Goal: Information Seeking & Learning: Learn about a topic

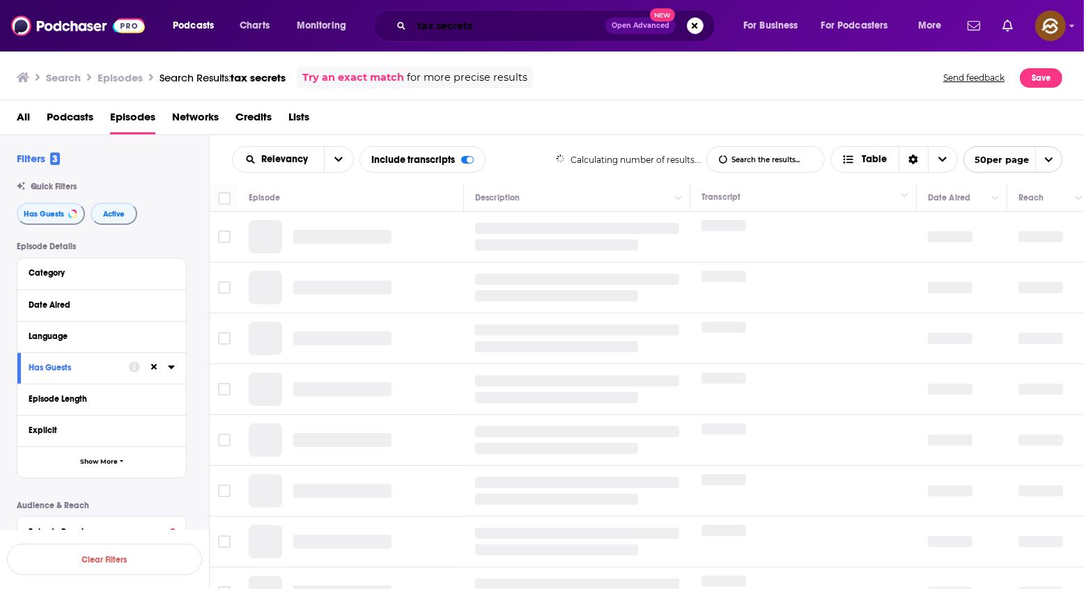
click at [543, 25] on input "tax secrets" at bounding box center [509, 26] width 194 height 22
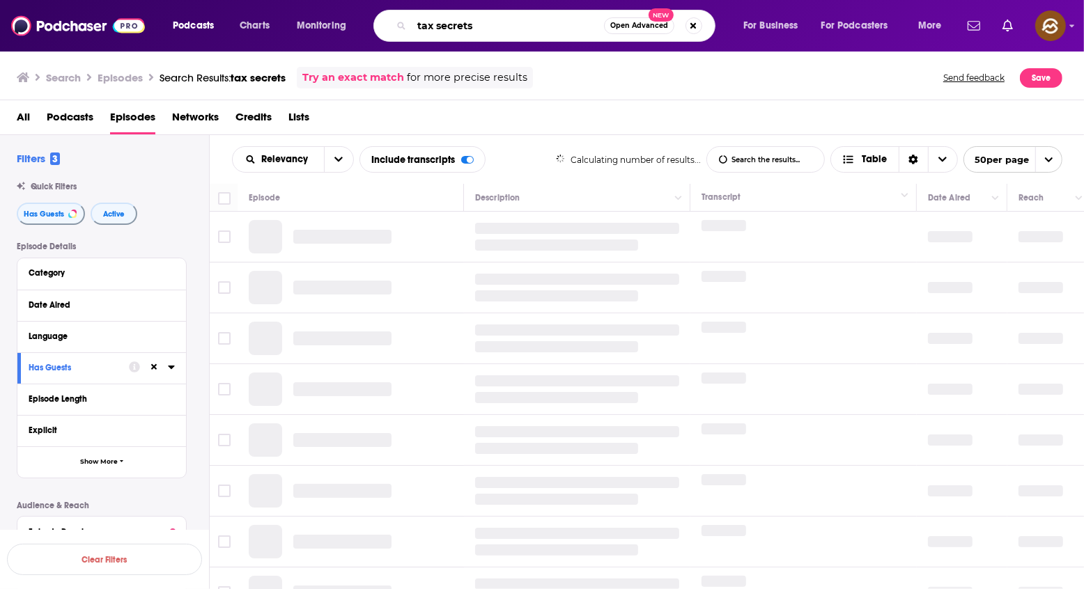
paste input "Minimize Taxe"
type input "Minimize Taxes"
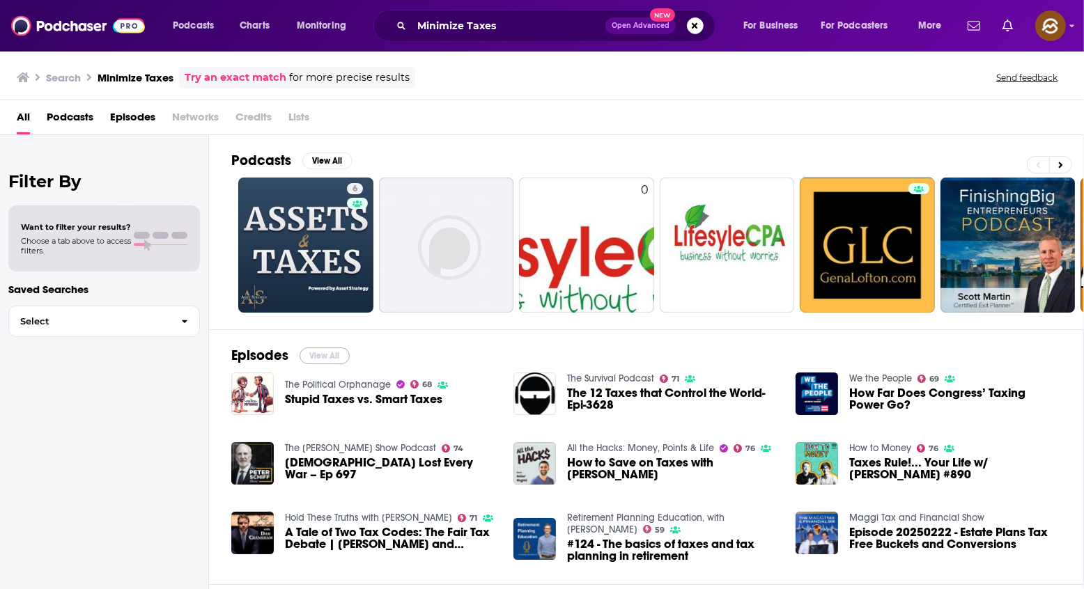
click at [327, 348] on button "View All" at bounding box center [324, 356] width 50 height 17
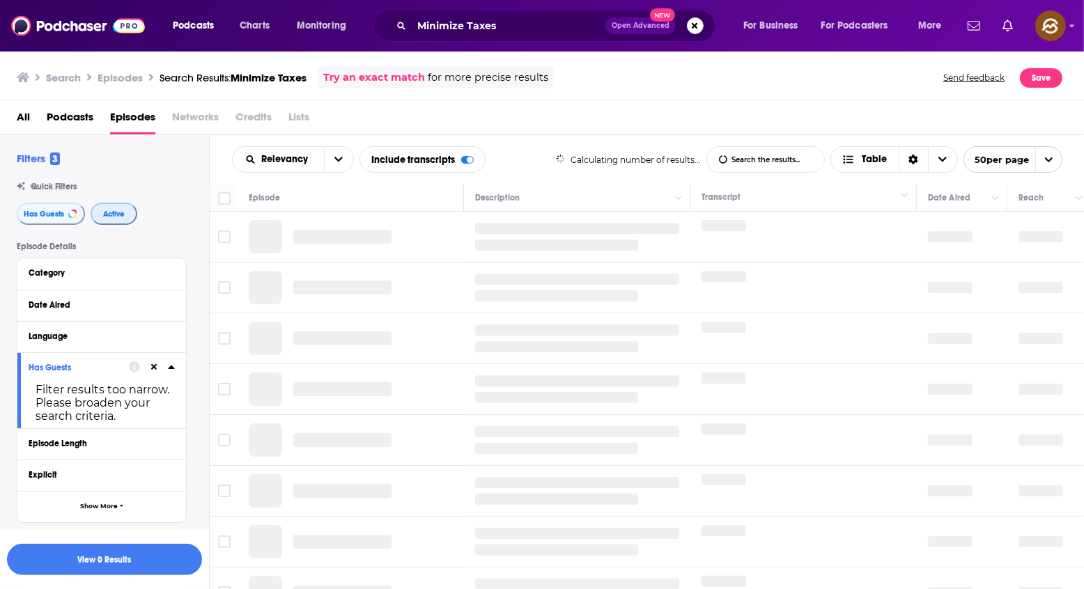
click at [122, 221] on button "Active" at bounding box center [114, 214] width 47 height 22
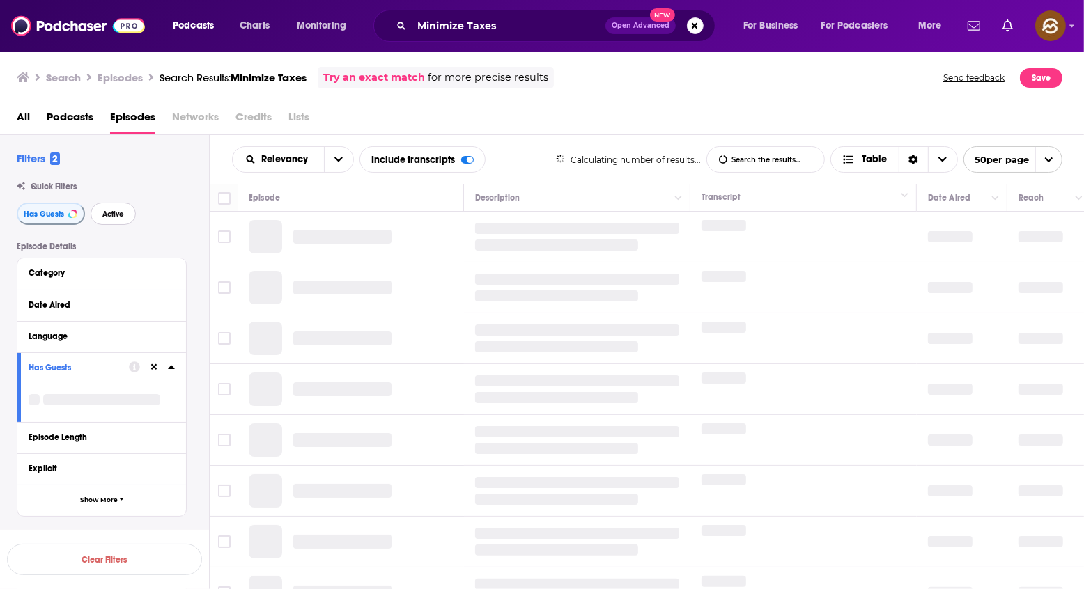
click at [102, 218] on span "Active" at bounding box center [113, 214] width 22 height 8
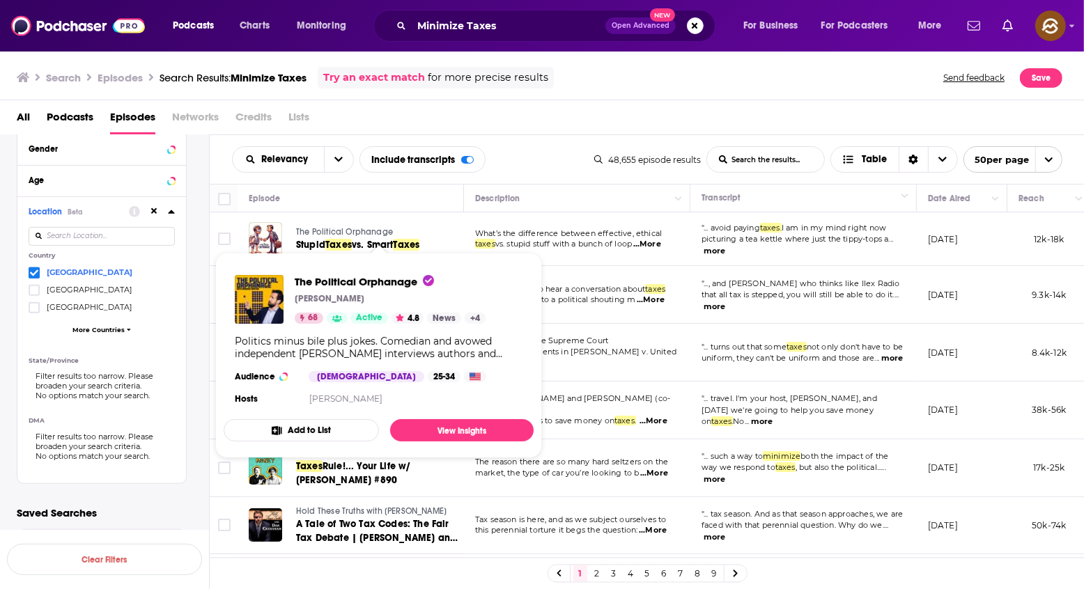
click at [376, 235] on span "The Political Orphanage" at bounding box center [344, 232] width 97 height 10
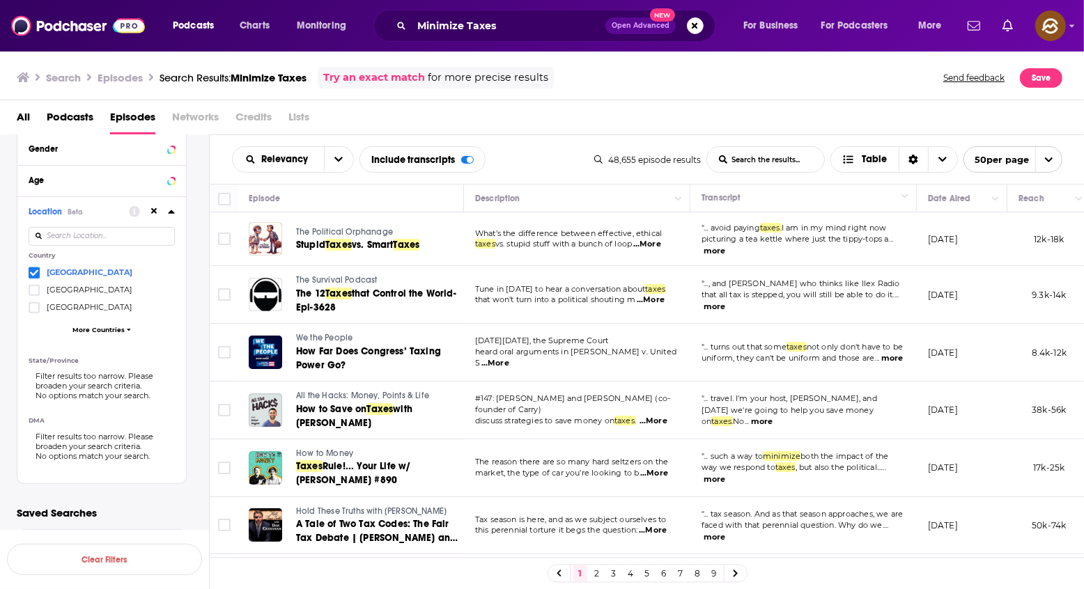
click at [352, 279] on span "The Survival Podcast" at bounding box center [336, 280] width 81 height 10
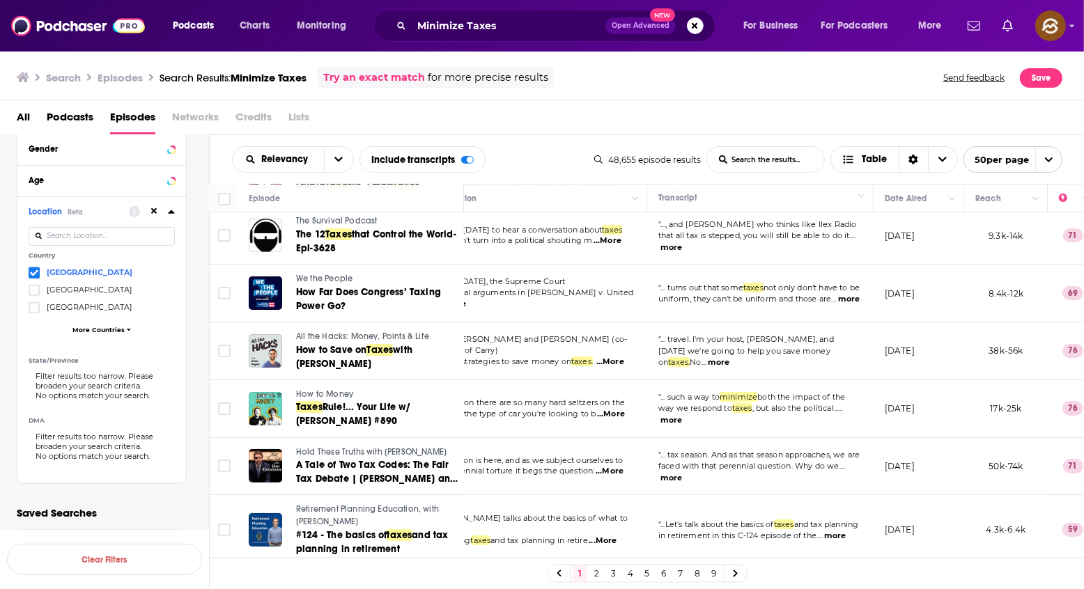
scroll to position [63, 43]
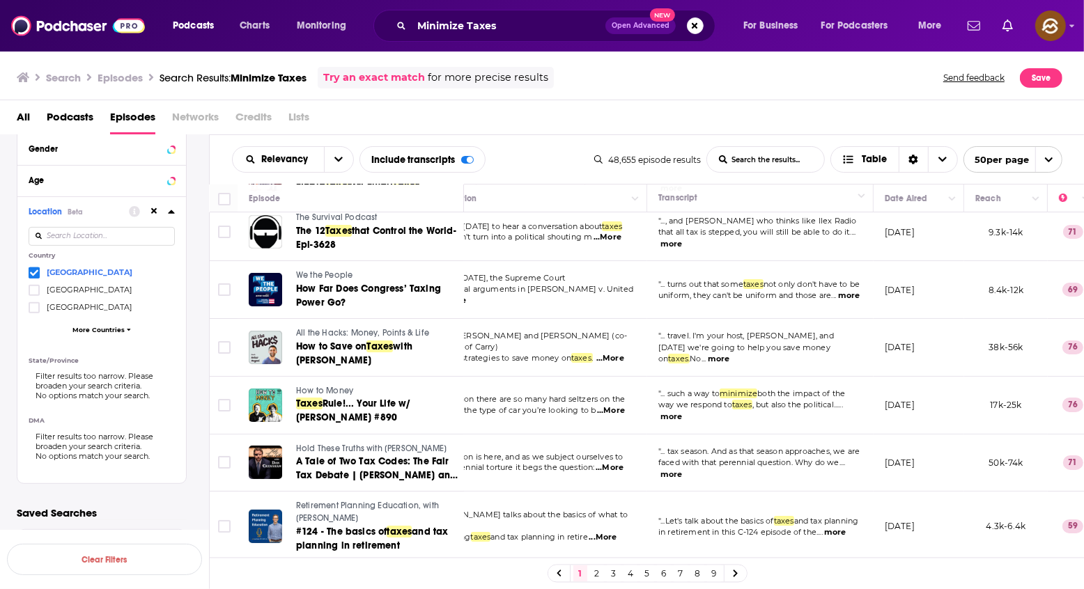
click at [360, 332] on span "All the Hacks: Money, Points & Life" at bounding box center [362, 333] width 133 height 10
click at [357, 343] on span "How to Save on" at bounding box center [331, 347] width 70 height 12
click at [564, 153] on div "Relevancy List Search Input Search the results... Include transcripts Table" at bounding box center [413, 159] width 362 height 26
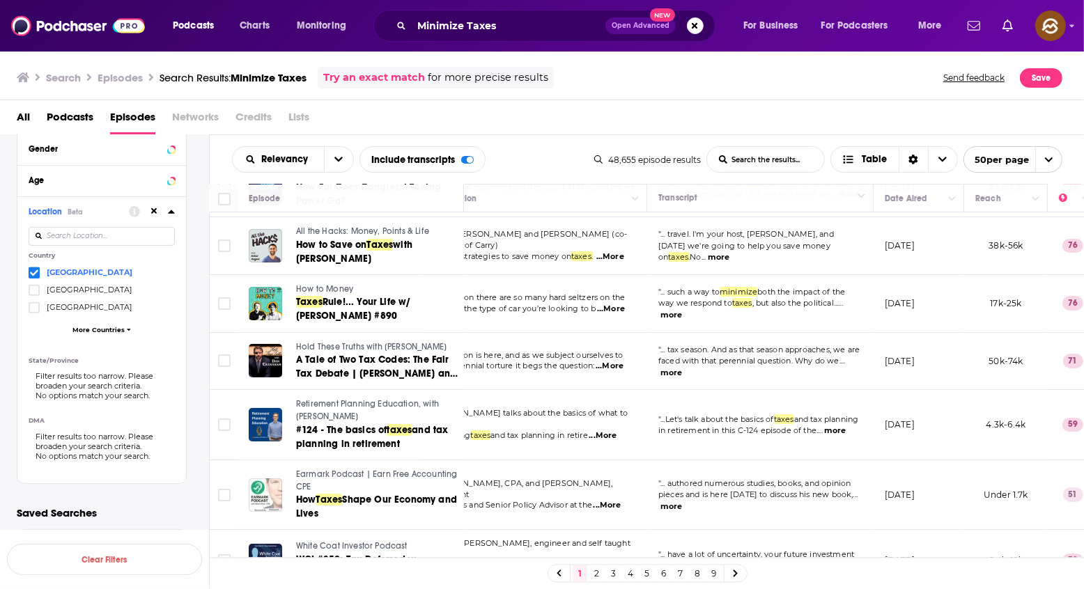
scroll to position [165, 43]
click at [316, 287] on span "How to Money" at bounding box center [324, 288] width 57 height 10
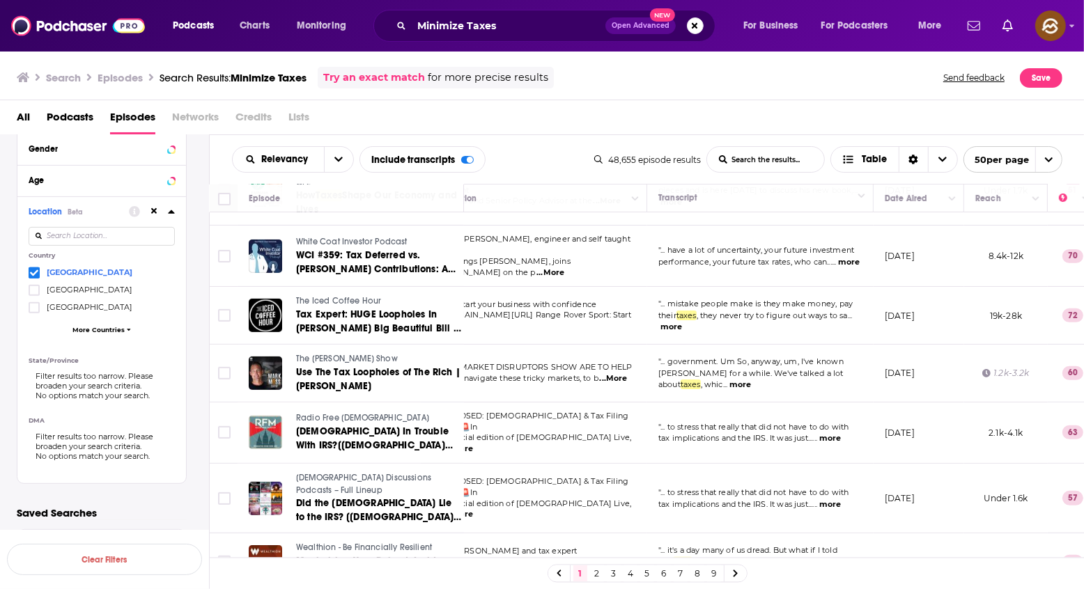
scroll to position [470, 43]
click at [339, 295] on span "The Iced Coffee Hour" at bounding box center [338, 300] width 85 height 10
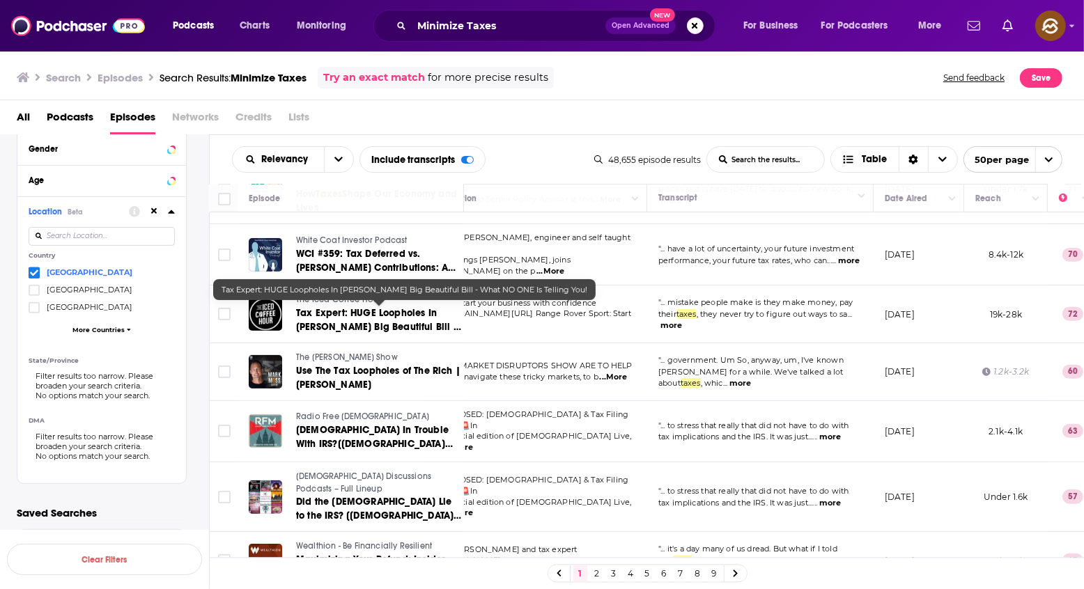
click at [341, 312] on span "Tax Expert: HUGE Loopholes In Trump's Big Beautiful Bill - What NO ONE Is Telli…" at bounding box center [378, 327] width 165 height 40
click at [325, 321] on span "Tax Expert: HUGE Loopholes In Trump's Big Beautiful Bill - What NO ONE Is Telli…" at bounding box center [378, 327] width 165 height 40
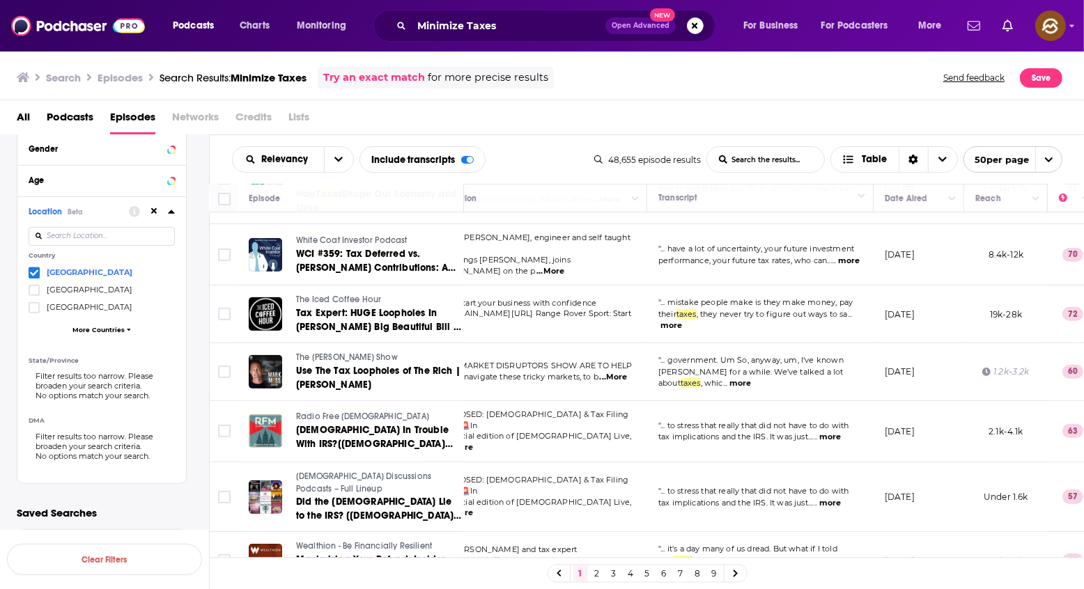
click at [584, 155] on div "Relevancy List Search Input Search the results... Include transcripts Table" at bounding box center [413, 159] width 362 height 26
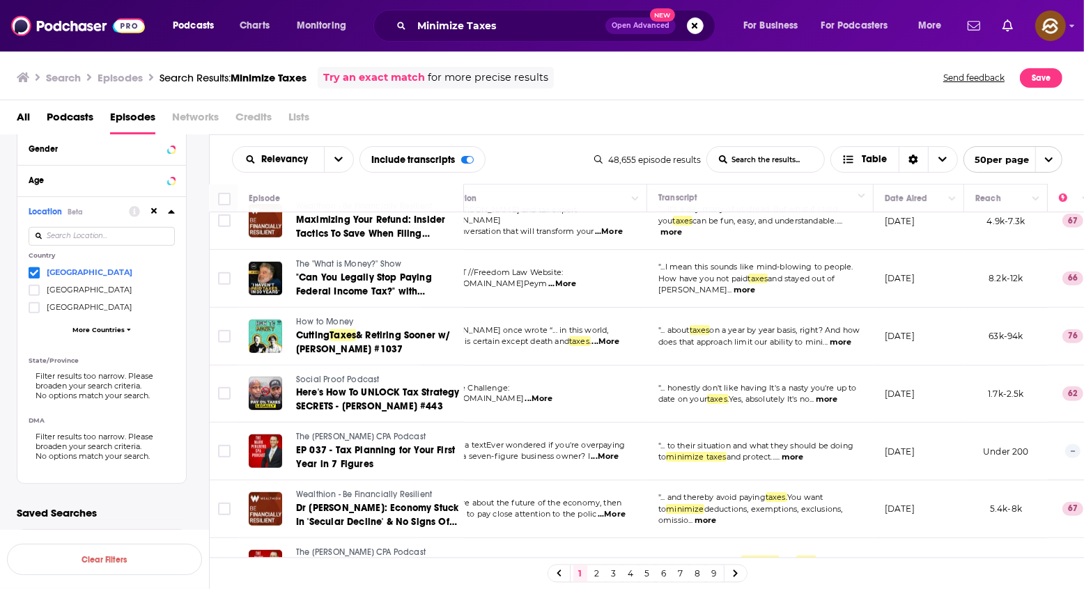
scroll to position [813, 43]
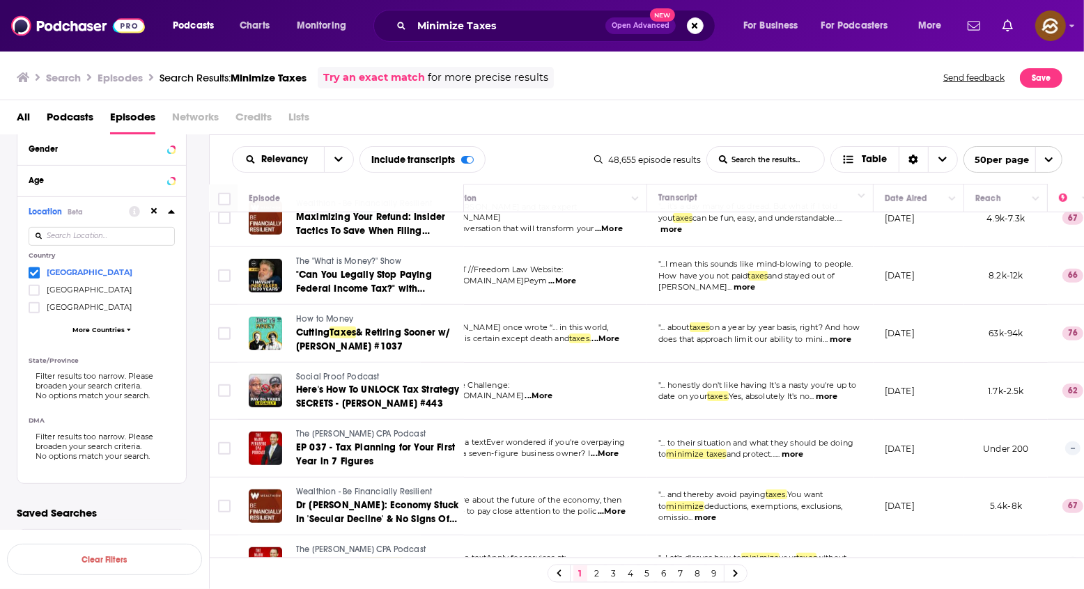
click at [355, 256] on span "The "What is Money?" Show" at bounding box center [348, 261] width 105 height 10
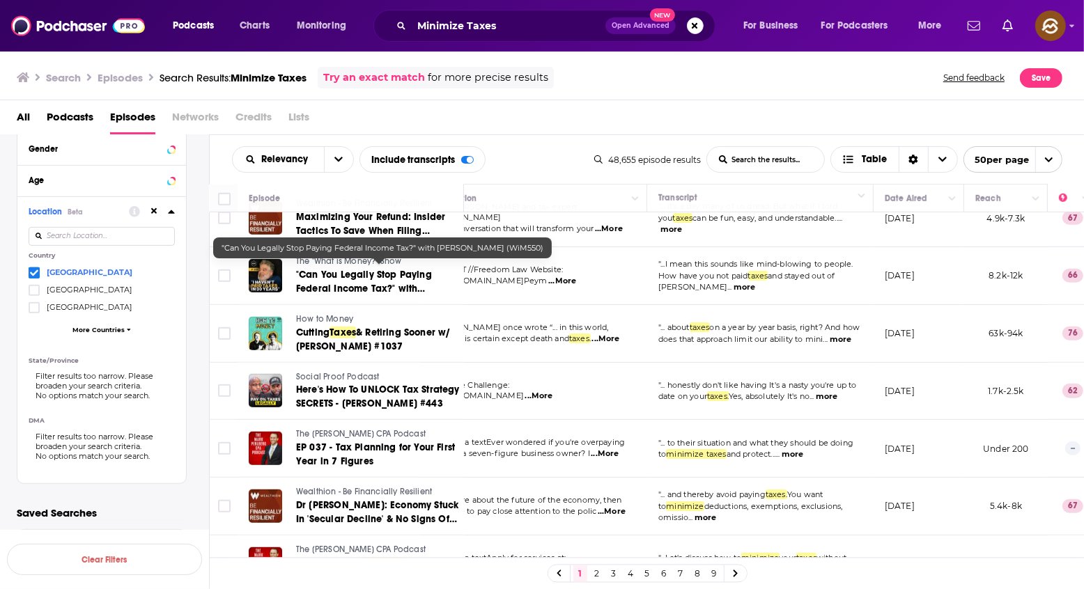
click at [365, 281] on span ""Can You Legally Stop Paying Federal Income Tax?" with Peymon Mottahedeh (WiM55…" at bounding box center [364, 289] width 136 height 40
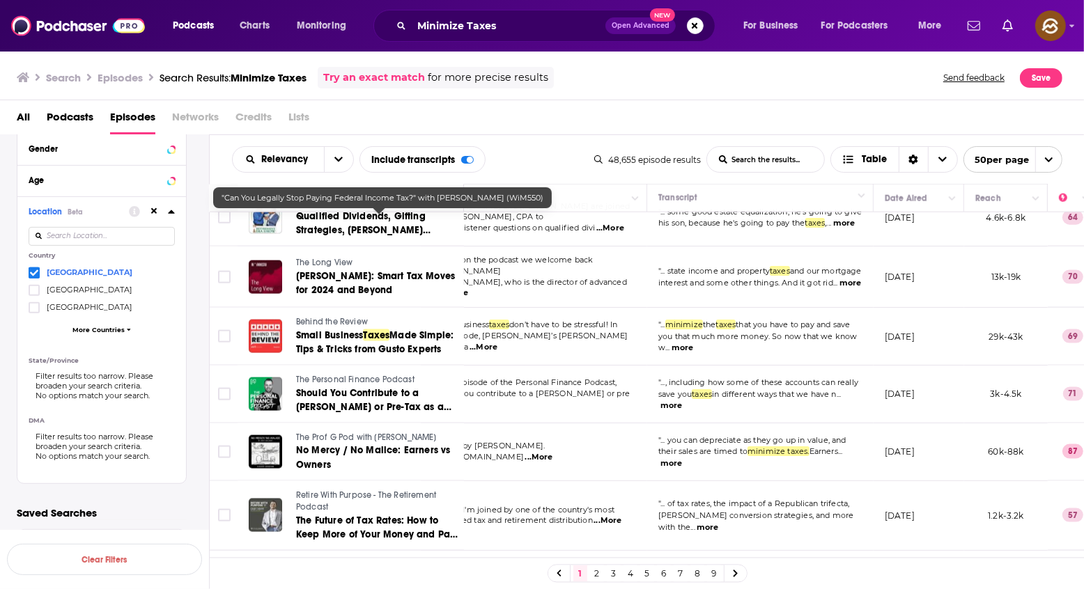
scroll to position [1586, 43]
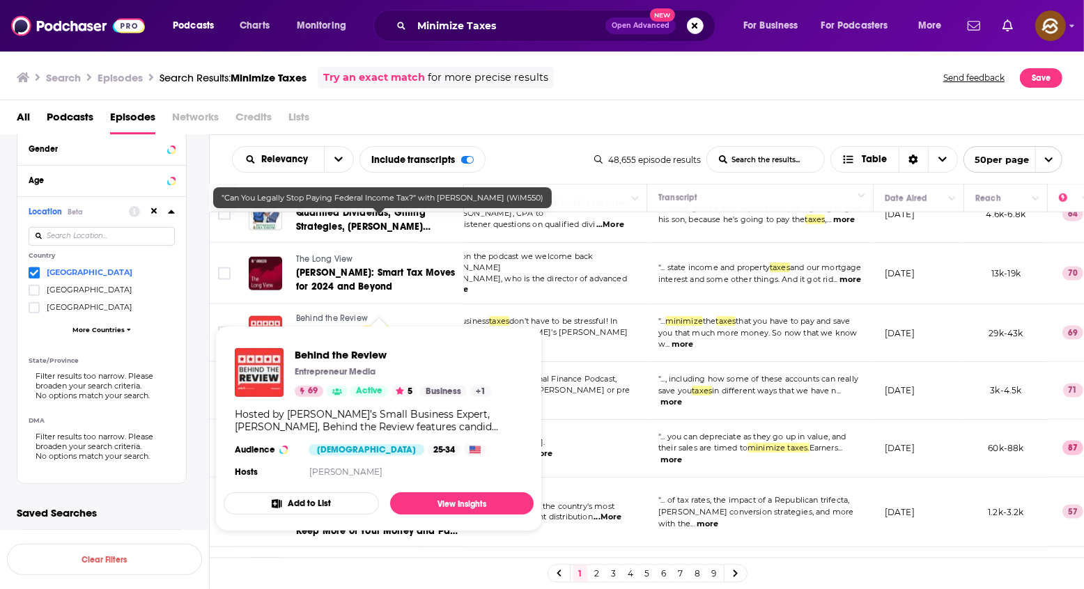
click at [330, 313] on span "Behind the Review" at bounding box center [332, 318] width 72 height 10
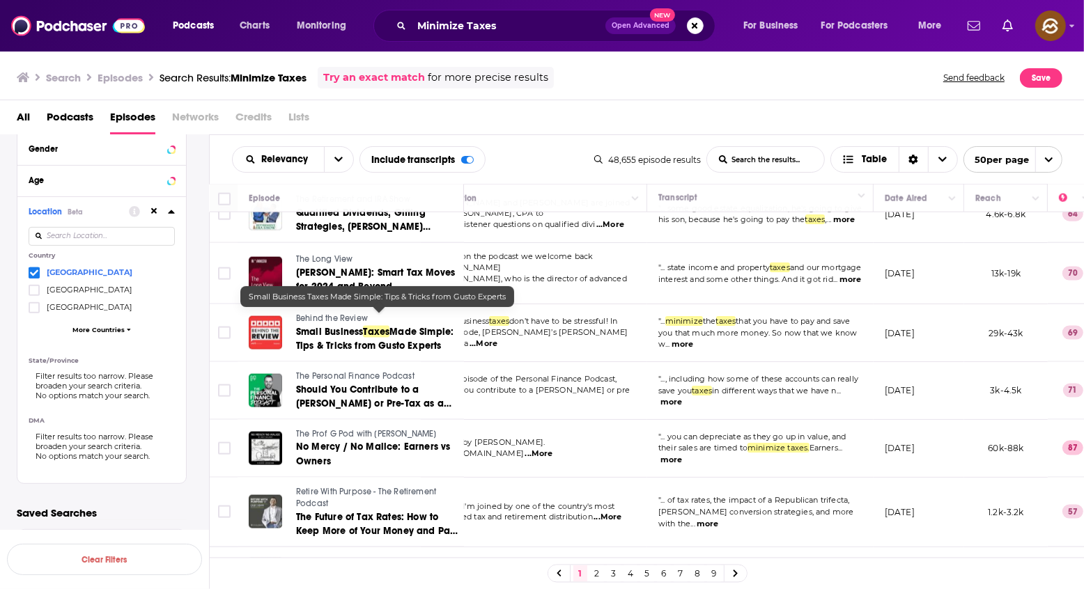
click at [382, 326] on span "Taxes" at bounding box center [376, 332] width 26 height 12
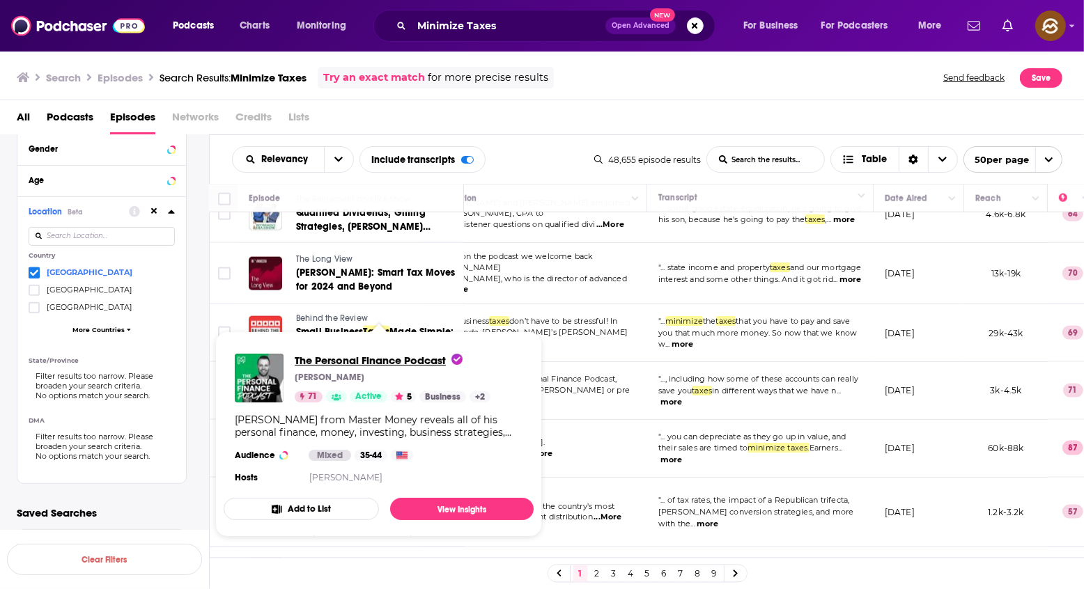
click at [350, 361] on span "The Personal Finance Podcast" at bounding box center [379, 360] width 168 height 13
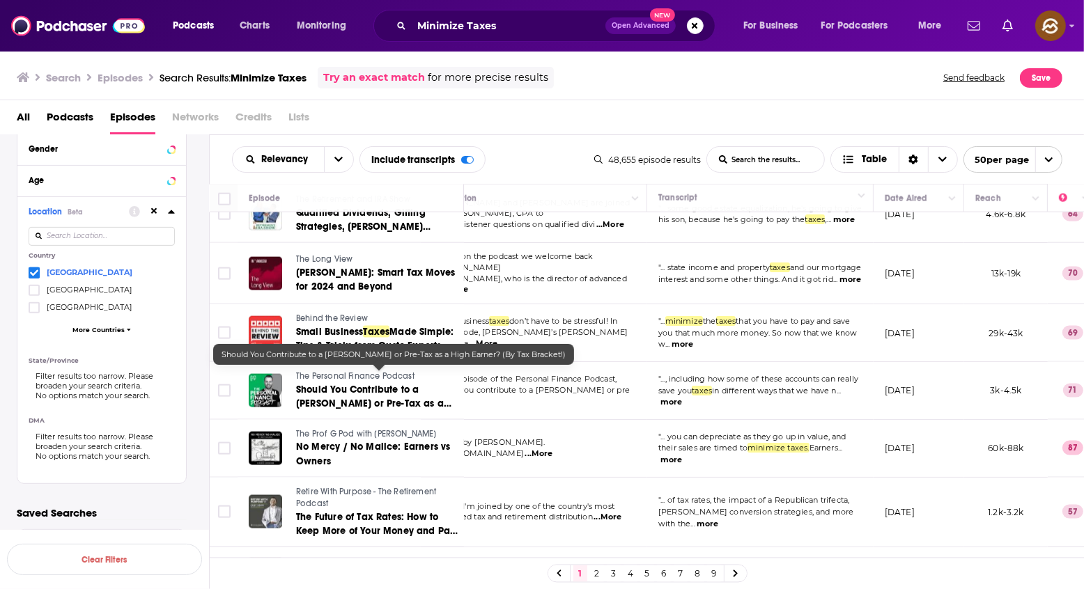
click at [391, 390] on span "Should You Contribute to a Roth IRA or Pre-Tax as a High Earner? (By Tax Bracke…" at bounding box center [373, 404] width 155 height 40
click at [352, 386] on span "Should You Contribute to a Roth IRA or Pre-Tax as a High Earner? (By Tax Bracke…" at bounding box center [373, 404] width 155 height 40
drag, startPoint x: 579, startPoint y: 153, endPoint x: 575, endPoint y: 159, distance: 8.5
click at [578, 151] on div "Relevancy List Search Input Search the results... Include transcripts Table" at bounding box center [413, 159] width 362 height 26
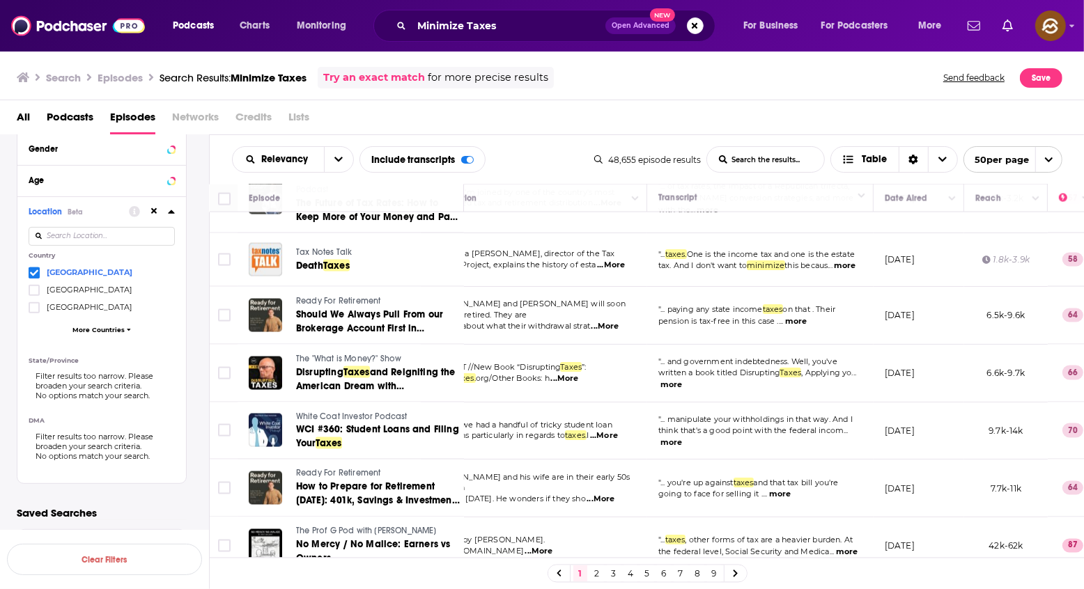
scroll to position [1901, 43]
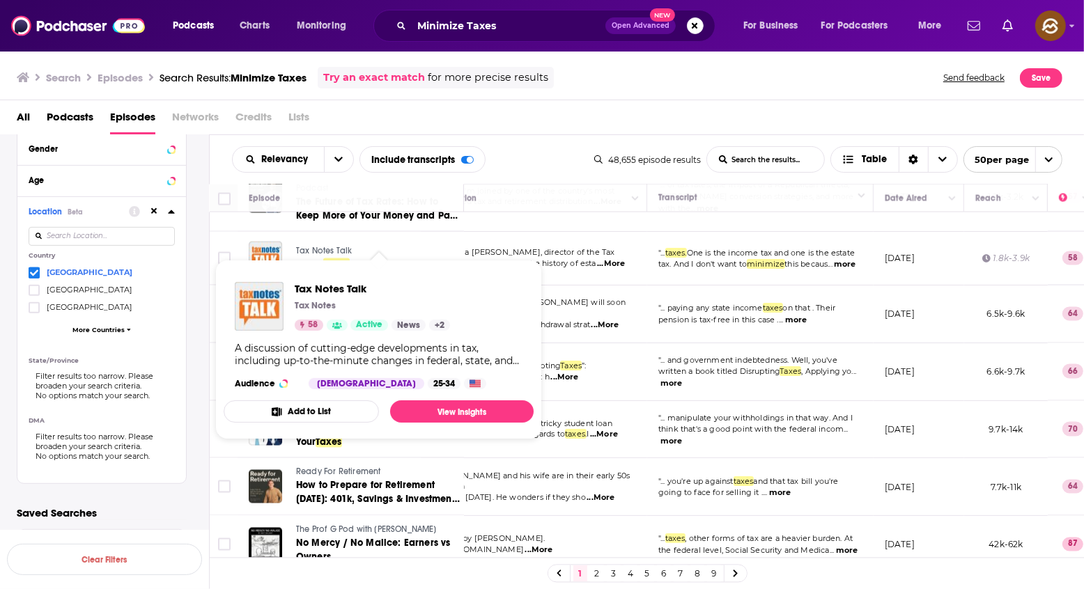
click at [318, 246] on span "Tax Notes Talk" at bounding box center [324, 251] width 56 height 10
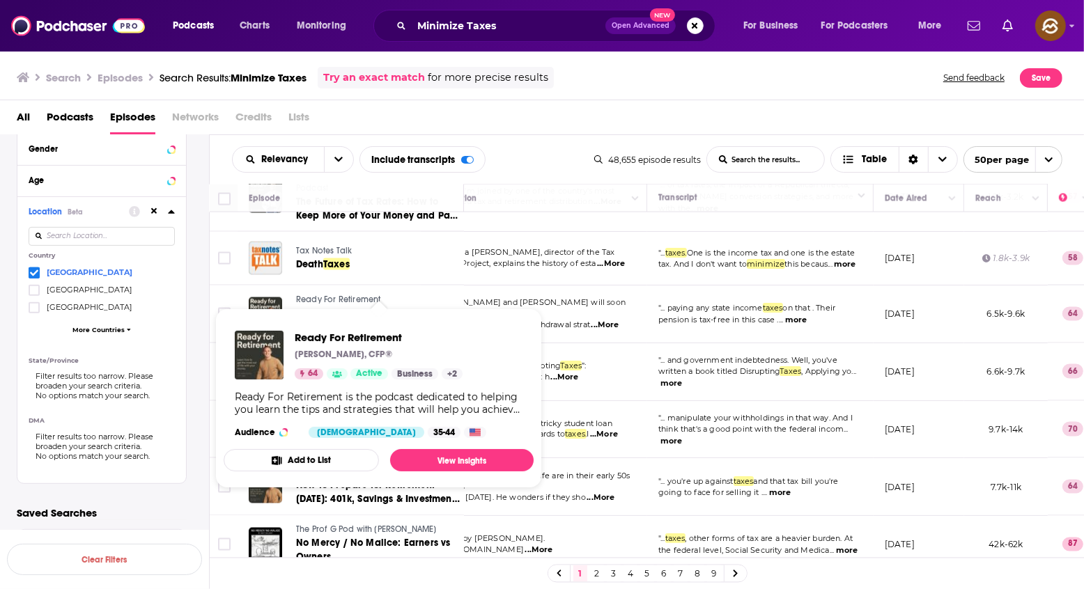
click at [342, 295] on span "Ready For Retirement" at bounding box center [338, 300] width 84 height 10
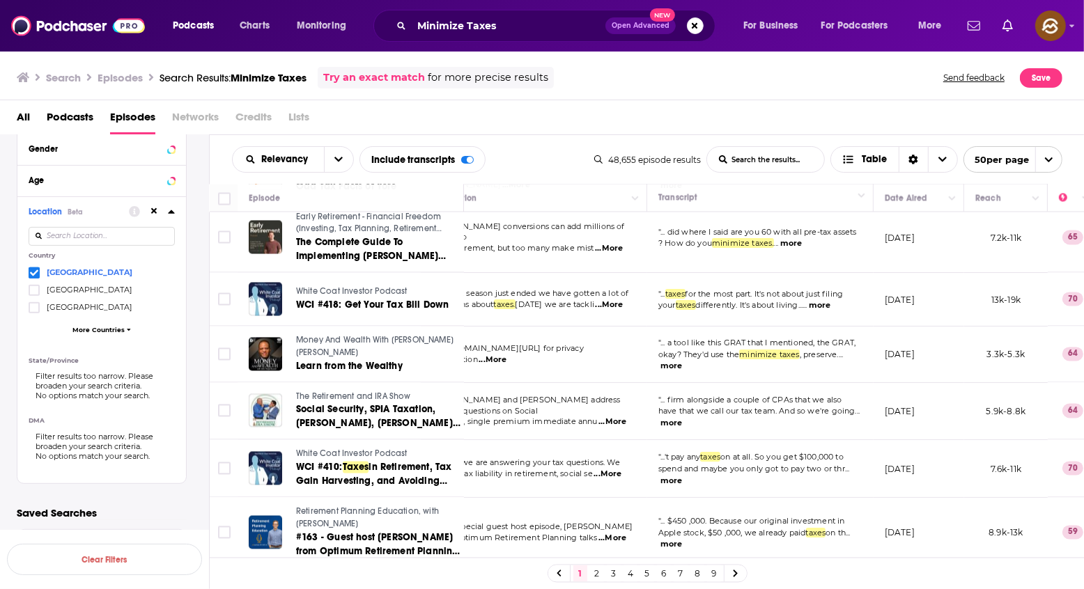
scroll to position [2369, 43]
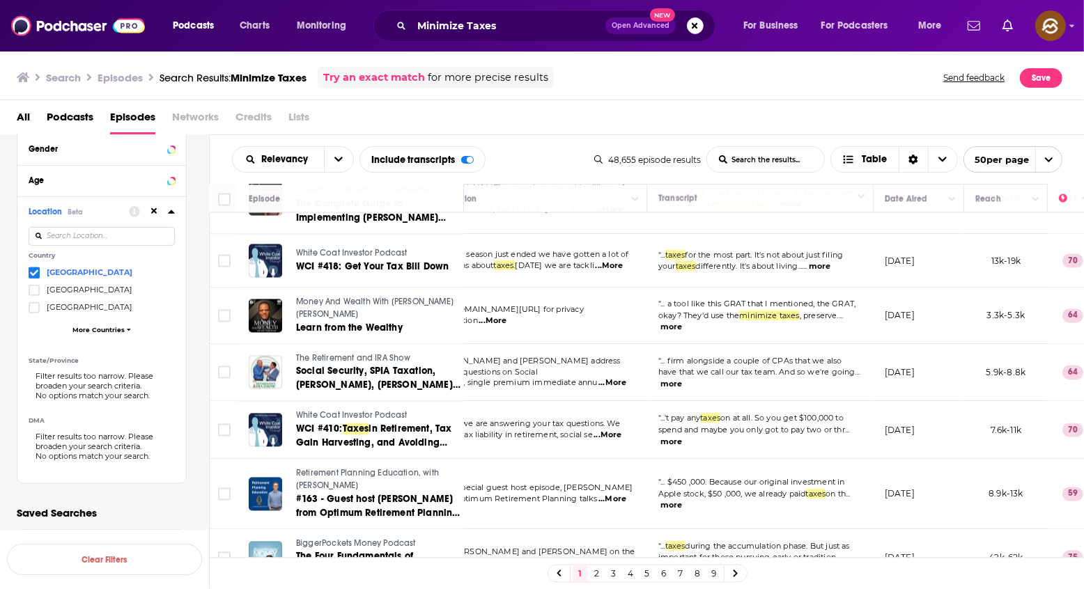
click at [414, 297] on span "Money And Wealth With John Hope Bryant" at bounding box center [374, 308] width 157 height 22
click at [382, 322] on span "Learn from the Wealthy" at bounding box center [349, 328] width 107 height 12
click at [536, 147] on div "Relevancy List Search Input Search the results... Include transcripts Table" at bounding box center [413, 159] width 362 height 26
click at [365, 353] on span "The Retirement and IRA Show" at bounding box center [353, 358] width 115 height 10
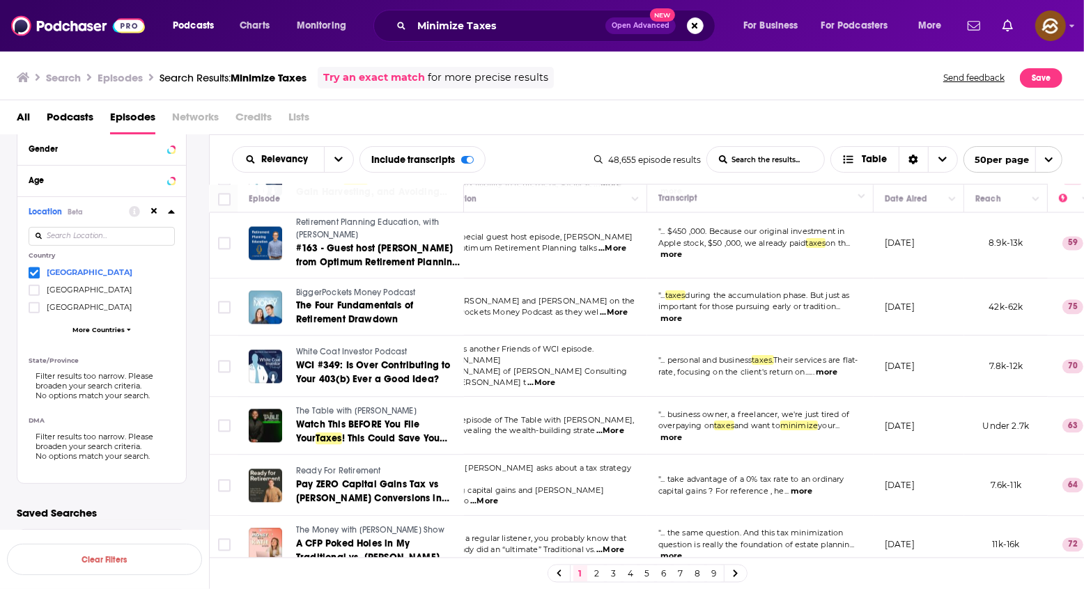
scroll to position [2624, 43]
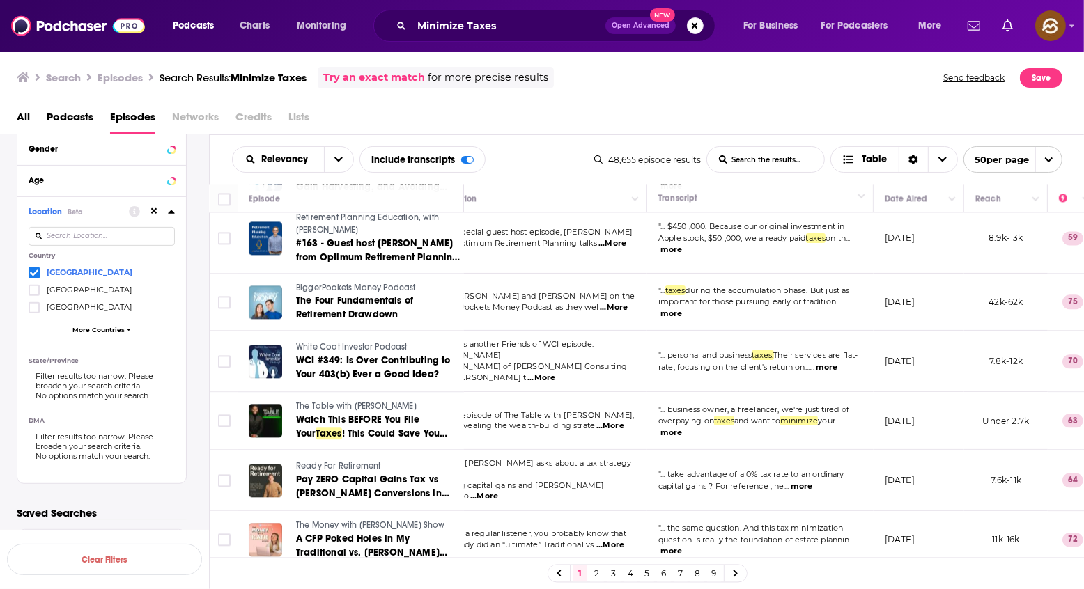
click at [344, 401] on span "The Table with Anthony ONeal" at bounding box center [356, 406] width 120 height 10
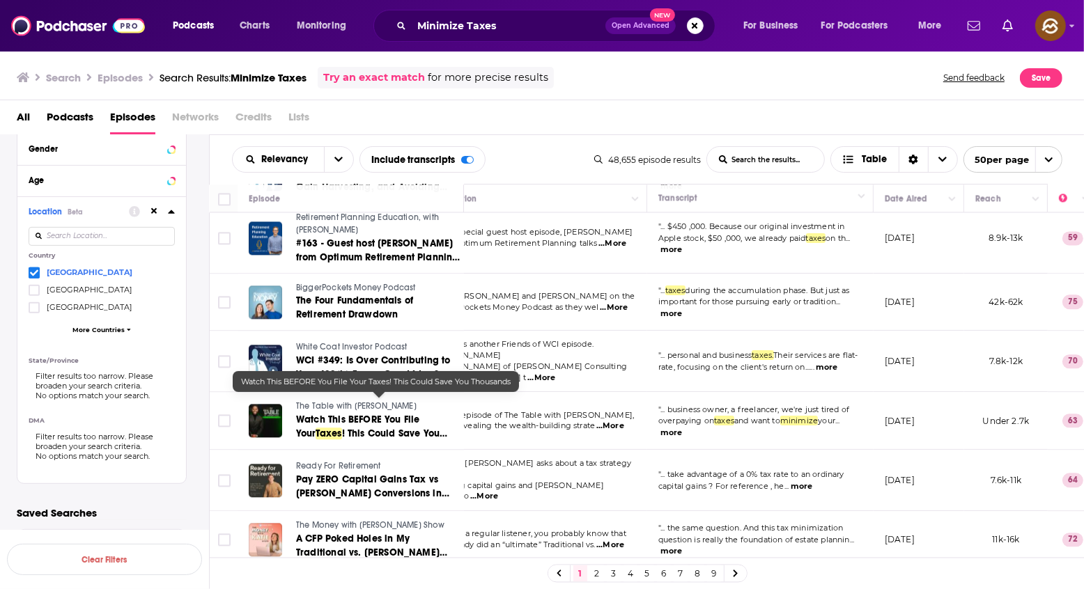
click at [349, 414] on span "Watch This BEFORE You File Your" at bounding box center [357, 427] width 123 height 26
click at [625, 119] on div "All Podcasts Episodes Networks Credits Lists" at bounding box center [545, 120] width 1057 height 29
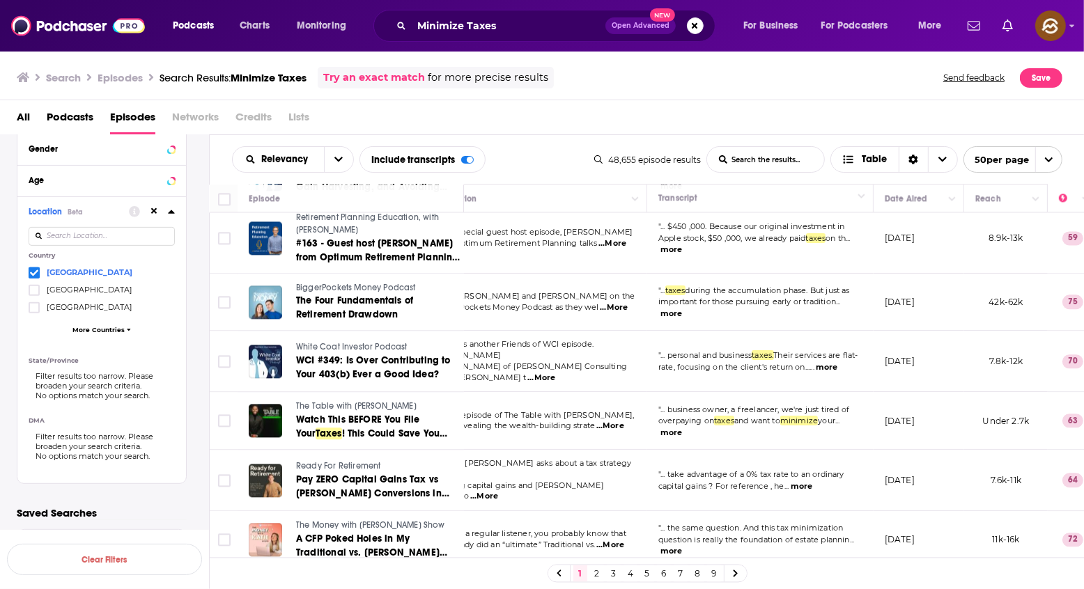
click at [364, 520] on span "The Money with [PERSON_NAME] Show" at bounding box center [370, 525] width 149 height 10
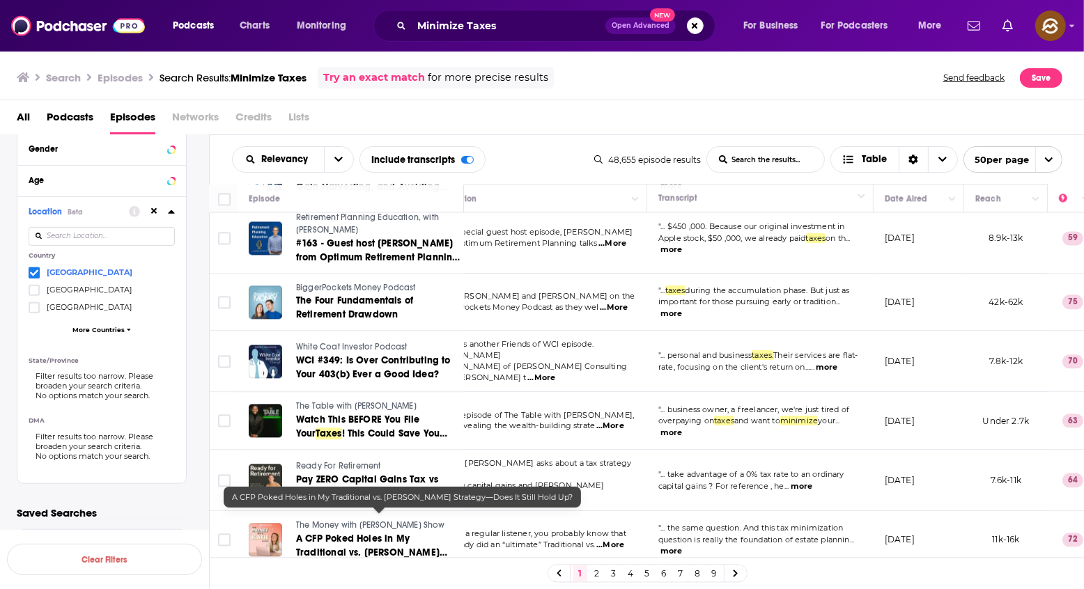
click at [364, 533] on span "A CFP Poked Holes in My Traditional vs. [PERSON_NAME] Strategy—Does It Still Ho…" at bounding box center [371, 553] width 151 height 40
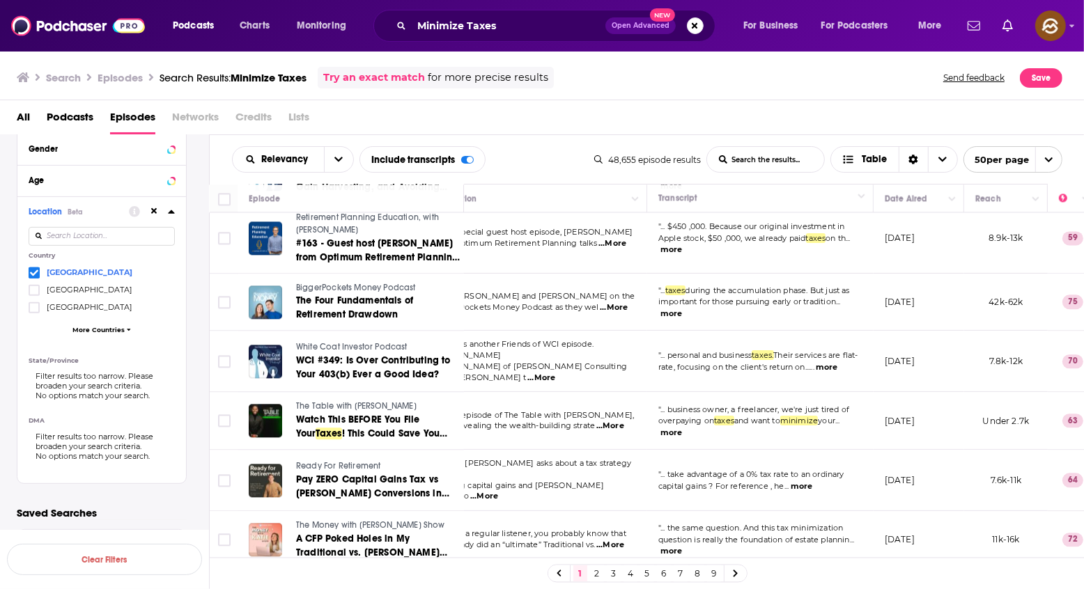
click at [598, 579] on link "2" at bounding box center [597, 574] width 14 height 17
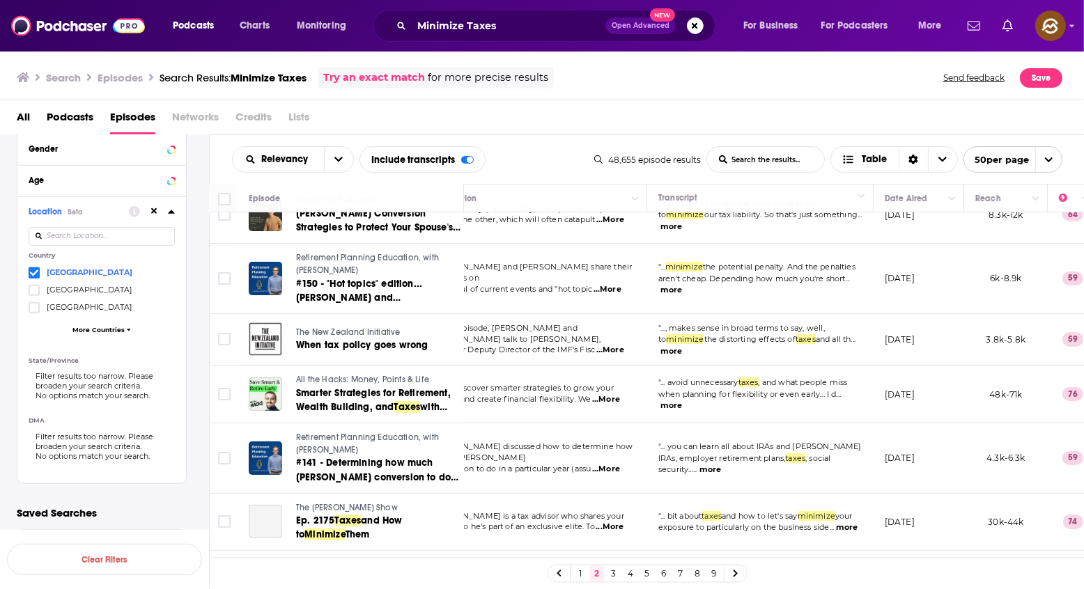
scroll to position [58, 43]
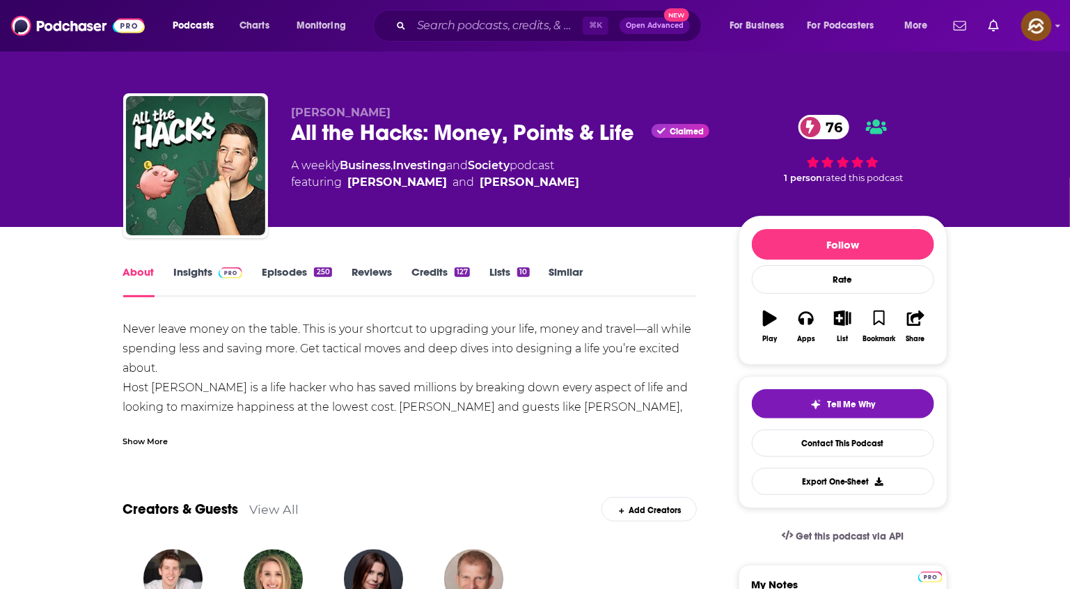
click at [313, 131] on div "All the Hacks: Money, Points & Life Claimed 76" at bounding box center [504, 132] width 425 height 27
drag, startPoint x: 313, startPoint y: 131, endPoint x: 411, endPoint y: 134, distance: 97.5
copy h1 "All the Hacks"
click at [411, 134] on div "All the Hacks: Money, Points & Life Claimed 76" at bounding box center [504, 132] width 425 height 27
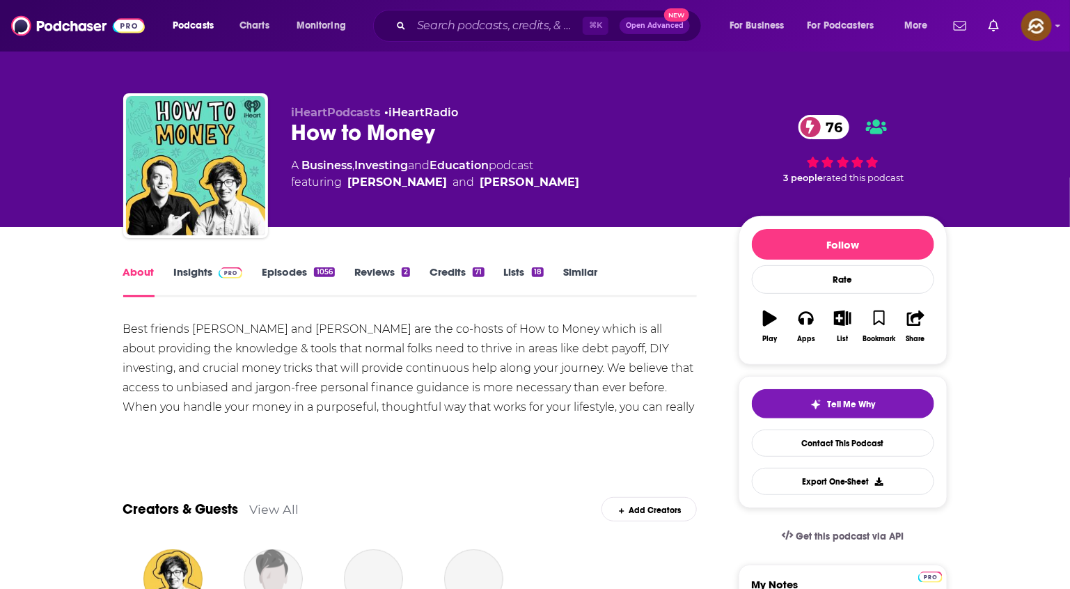
click at [316, 141] on div "How to Money 76" at bounding box center [504, 132] width 425 height 27
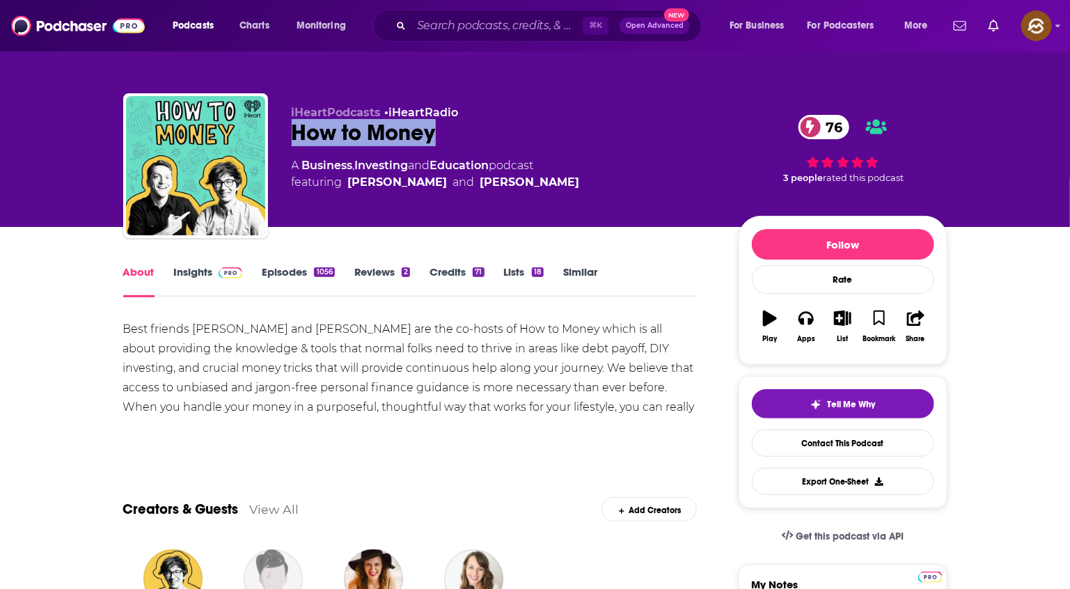
drag, startPoint x: 316, startPoint y: 141, endPoint x: 394, endPoint y: 141, distance: 78.7
copy h1 "How to Money"
click at [394, 141] on div "How to Money 76" at bounding box center [504, 132] width 425 height 27
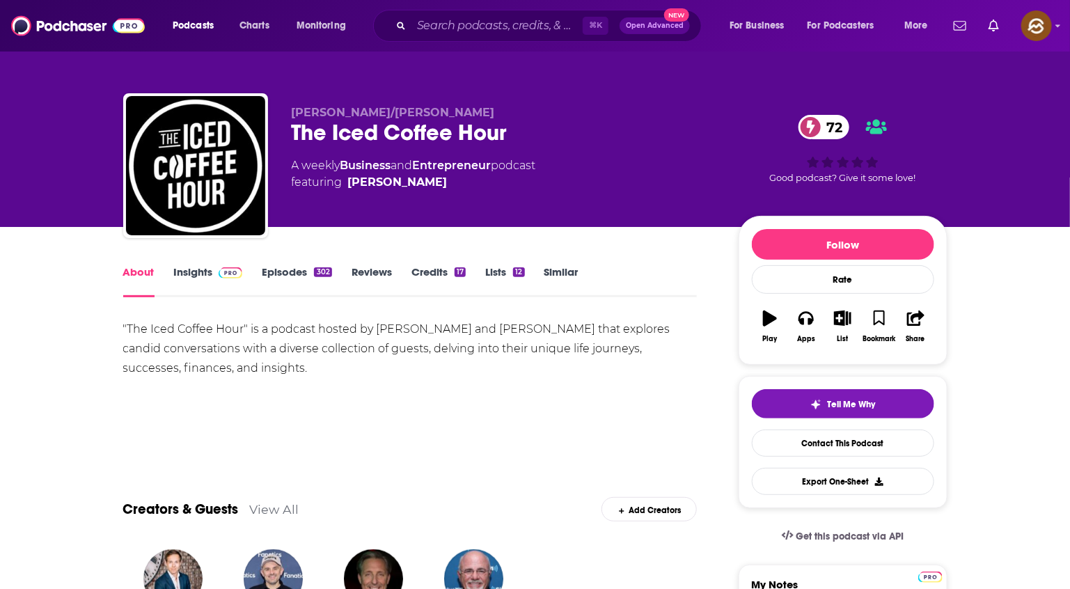
click at [316, 137] on div "The Iced Coffee Hour 72" at bounding box center [504, 132] width 425 height 27
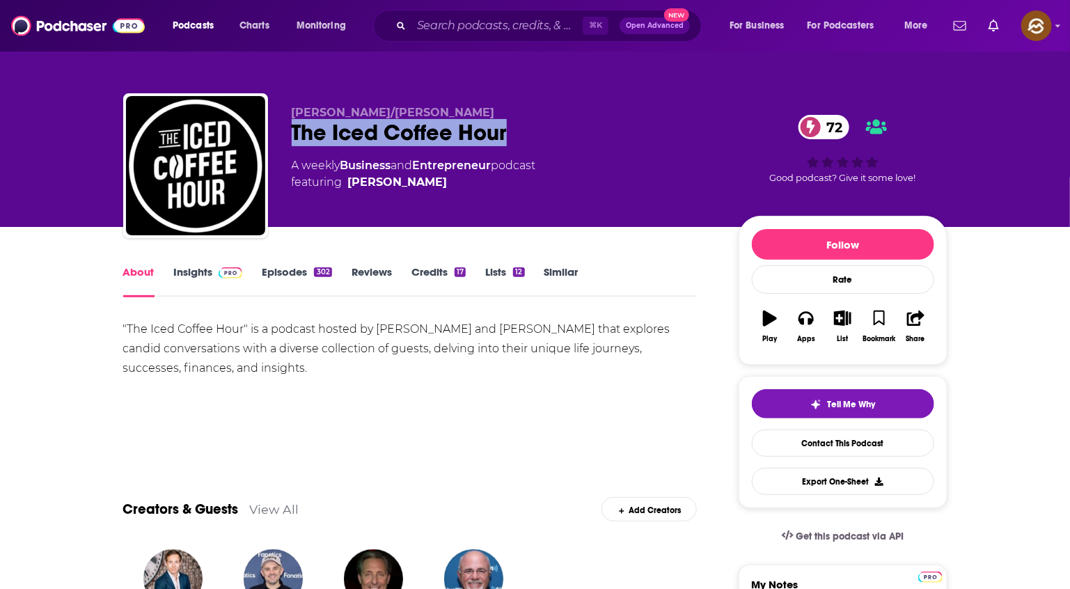
drag, startPoint x: 316, startPoint y: 137, endPoint x: 470, endPoint y: 142, distance: 154.7
copy h1 "The Iced Coffee Hour"
click at [470, 142] on div "The Iced Coffee Hour 72" at bounding box center [504, 132] width 425 height 27
click at [804, 326] on icon "button" at bounding box center [806, 318] width 15 height 15
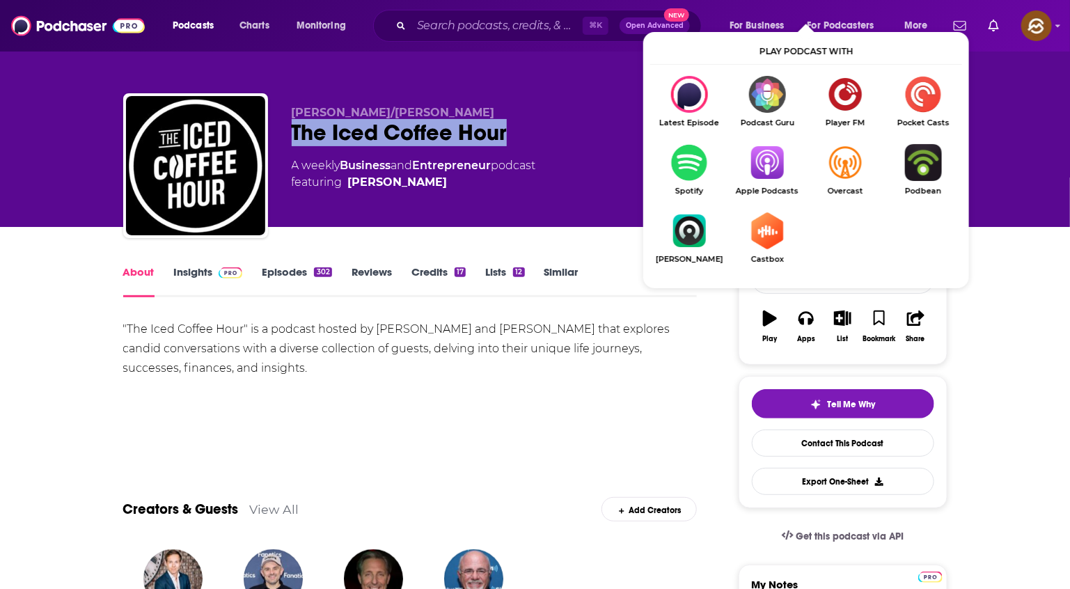
click at [774, 171] on img "Show Listen On dropdown" at bounding box center [768, 162] width 78 height 37
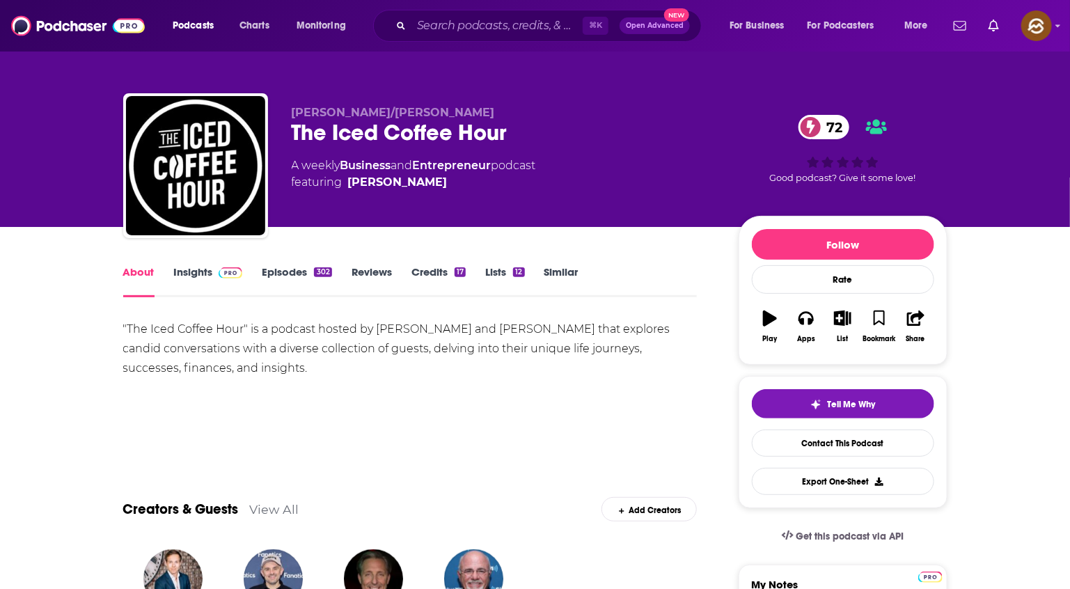
click at [316, 109] on span "Graham Stephan/Jack Selby" at bounding box center [393, 112] width 203 height 13
drag, startPoint x: 316, startPoint y: 109, endPoint x: 453, endPoint y: 111, distance: 137.9
copy p "Graham Stephan/Jack Selby"
click at [453, 111] on span "Graham Stephan/Jack Selby" at bounding box center [393, 112] width 203 height 13
copy p "Graham Stephan/Jack Selby"
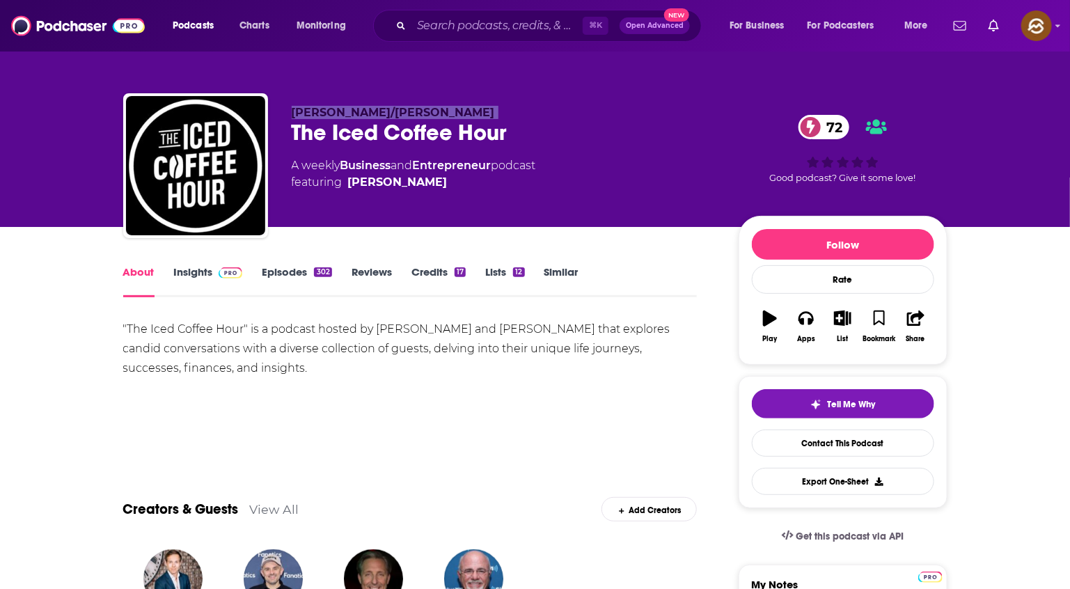
click at [192, 272] on link "Insights" at bounding box center [208, 281] width 69 height 32
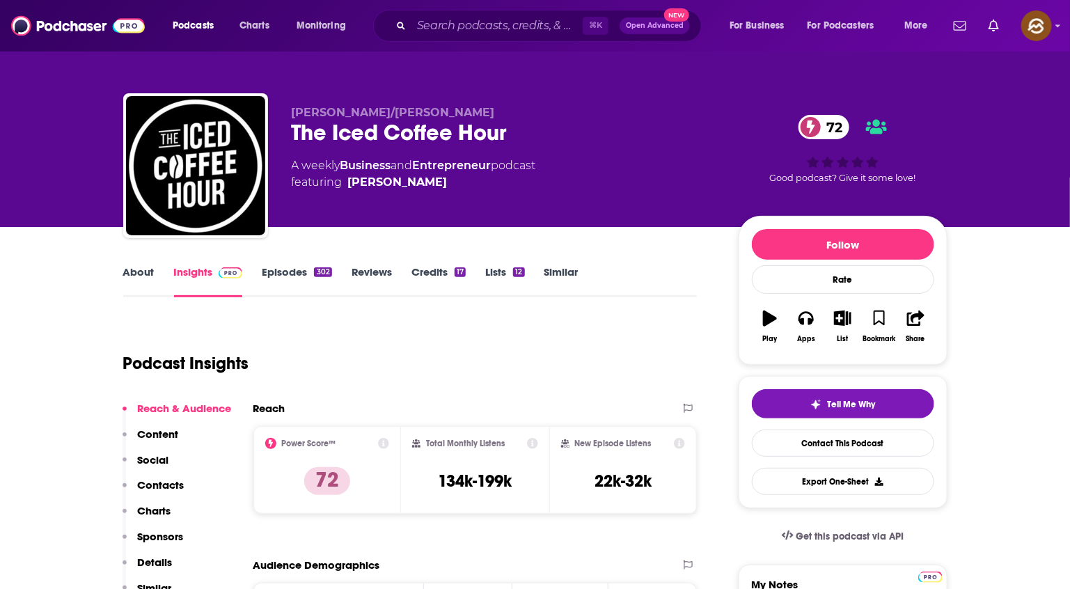
click at [164, 474] on button "Social" at bounding box center [146, 466] width 47 height 26
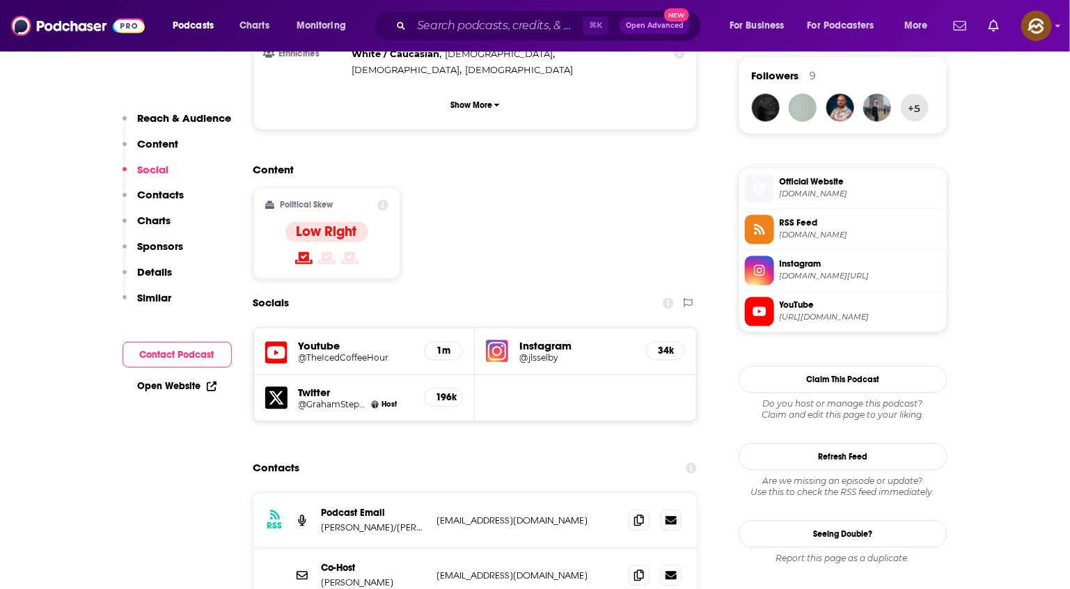
click at [165, 196] on p "Contacts" at bounding box center [161, 194] width 47 height 13
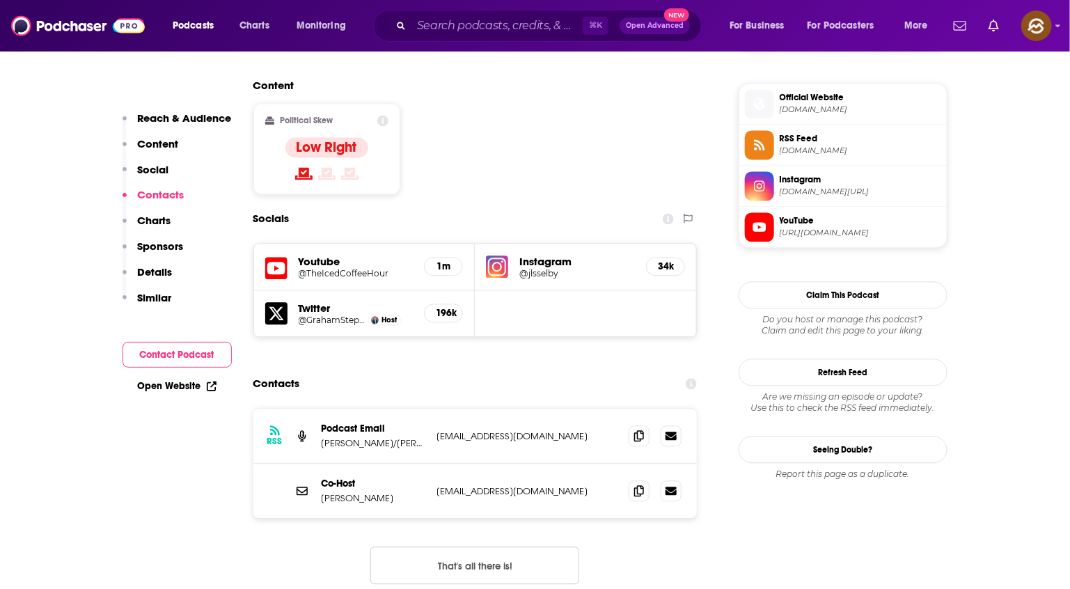
scroll to position [1181, 0]
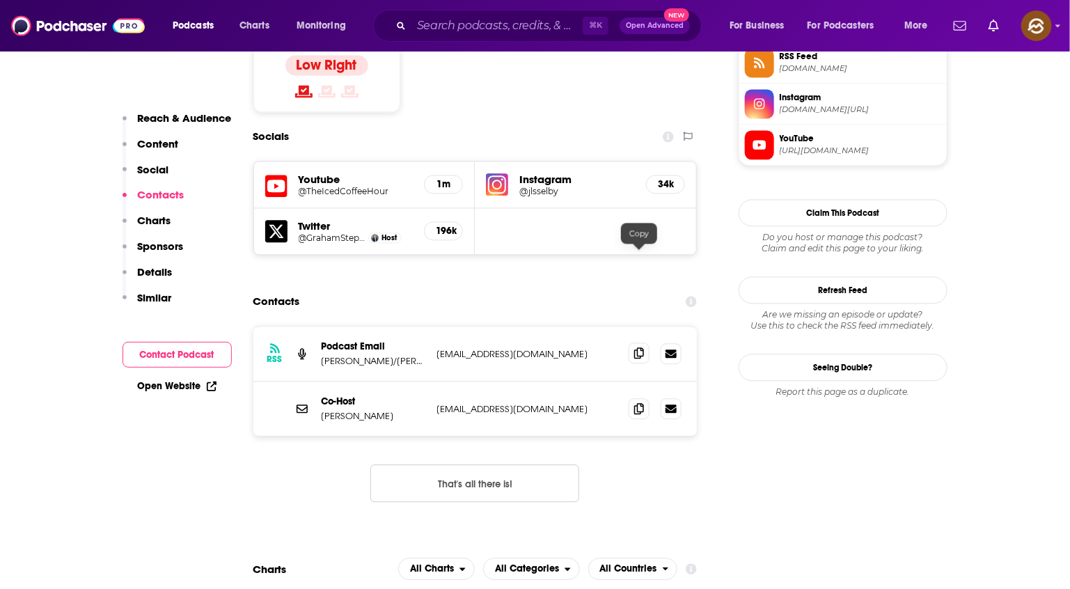
click at [632, 343] on span at bounding box center [639, 353] width 21 height 21
click at [636, 398] on span at bounding box center [639, 408] width 21 height 21
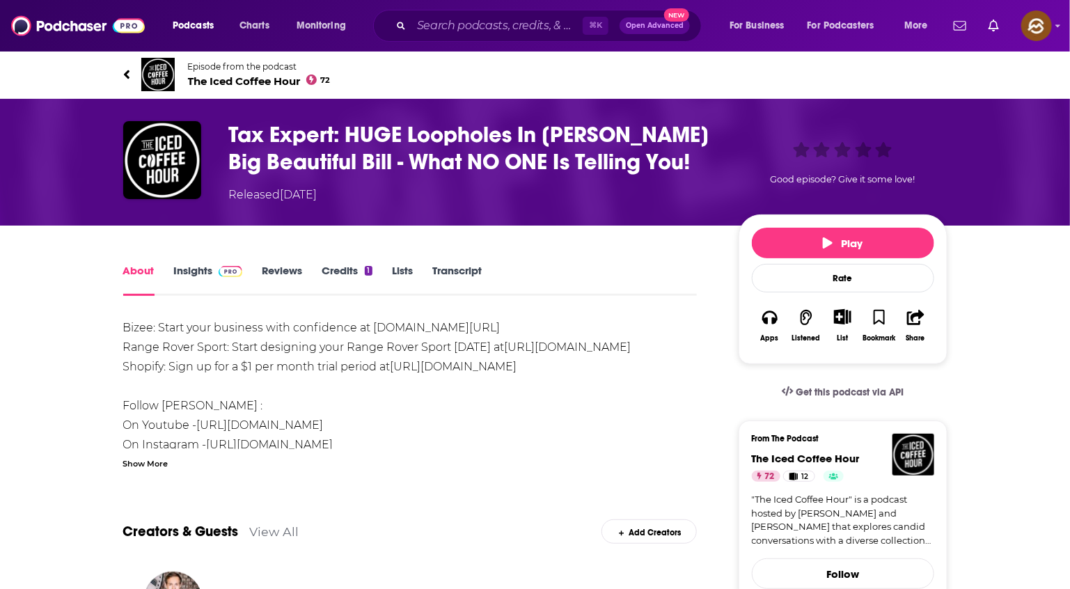
click at [242, 134] on h1 "Tax Expert: HUGE Loopholes In [PERSON_NAME] Big Beautiful Bill - What NO ONE Is…" at bounding box center [473, 148] width 488 height 54
drag, startPoint x: 242, startPoint y: 134, endPoint x: 269, endPoint y: 137, distance: 26.6
copy h1 "Tax Expert"
click at [269, 137] on h1 "Tax Expert: HUGE Loopholes In [PERSON_NAME] Big Beautiful Bill - What NO ONE Is…" at bounding box center [473, 148] width 488 height 54
click at [241, 133] on h1 "Tax Expert: HUGE Loopholes In [PERSON_NAME] Big Beautiful Bill - What NO ONE Is…" at bounding box center [473, 148] width 488 height 54
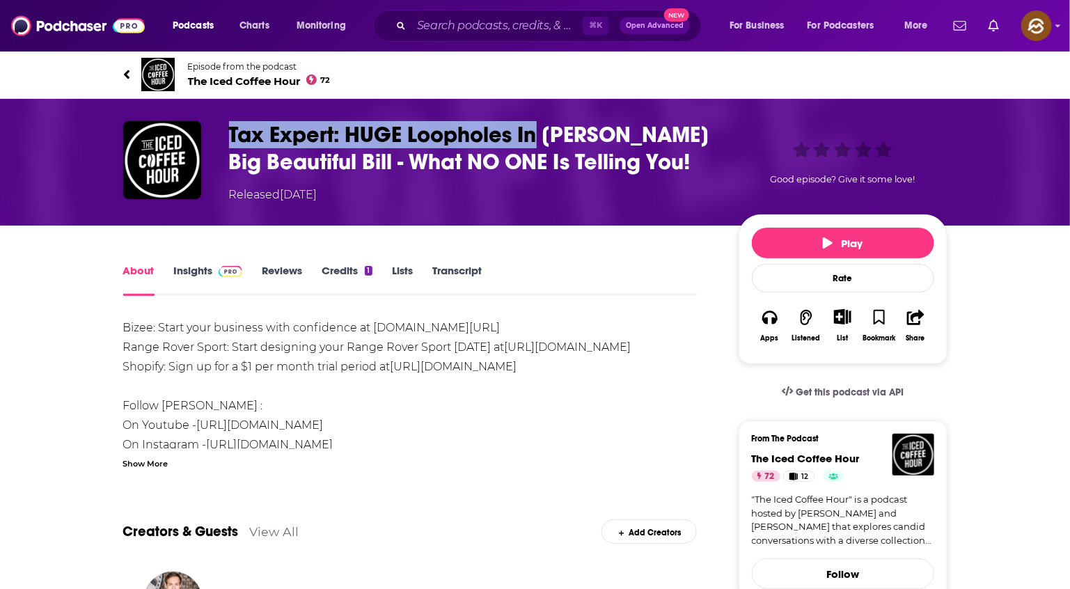
drag, startPoint x: 241, startPoint y: 133, endPoint x: 531, endPoint y: 146, distance: 290.7
click at [531, 146] on h1 "Tax Expert: HUGE Loopholes In [PERSON_NAME] Big Beautiful Bill - What NO ONE Is…" at bounding box center [473, 148] width 488 height 54
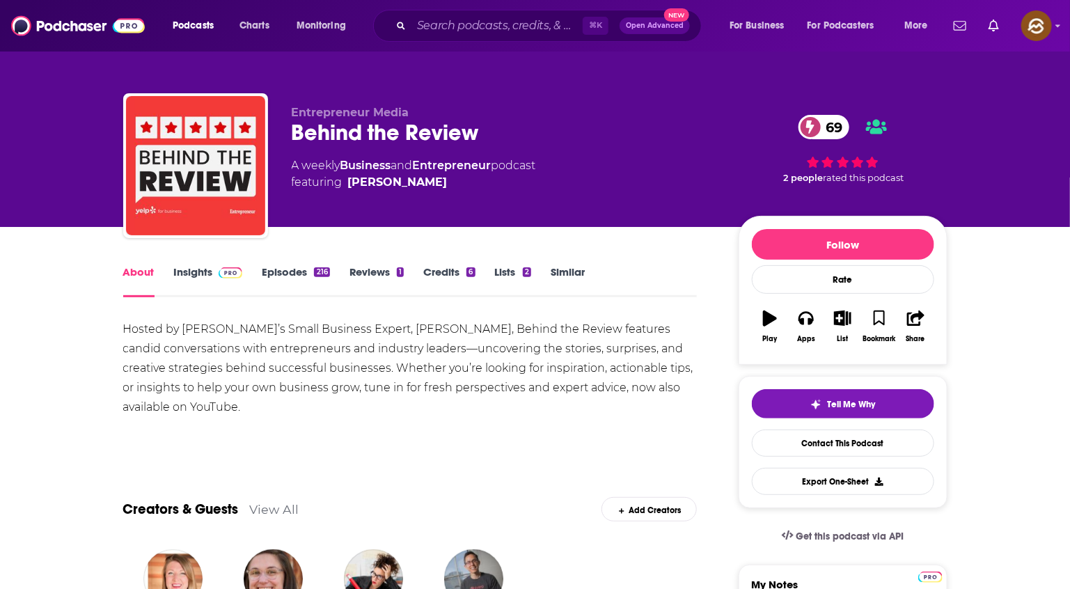
click at [316, 132] on div "Behind the Review 69" at bounding box center [504, 132] width 425 height 27
drag, startPoint x: 316, startPoint y: 132, endPoint x: 446, endPoint y: 139, distance: 129.7
copy h1 "Behind the Review"
click at [446, 139] on div "Behind the Review 69" at bounding box center [504, 132] width 425 height 27
click at [815, 330] on button "Apps" at bounding box center [806, 327] width 36 height 50
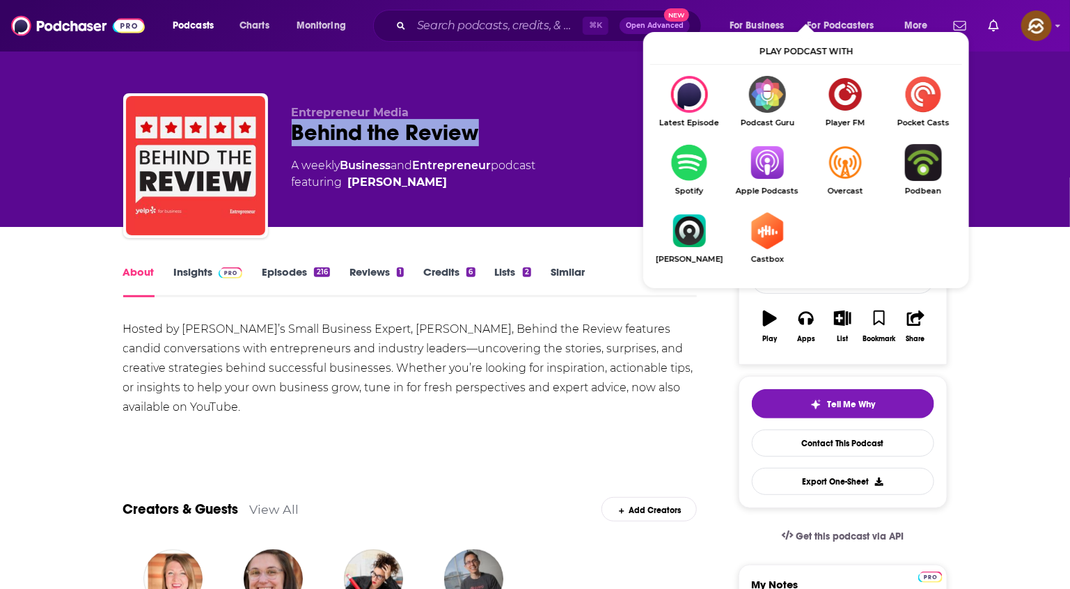
click at [752, 172] on img "Show Listen On dropdown" at bounding box center [768, 162] width 78 height 37
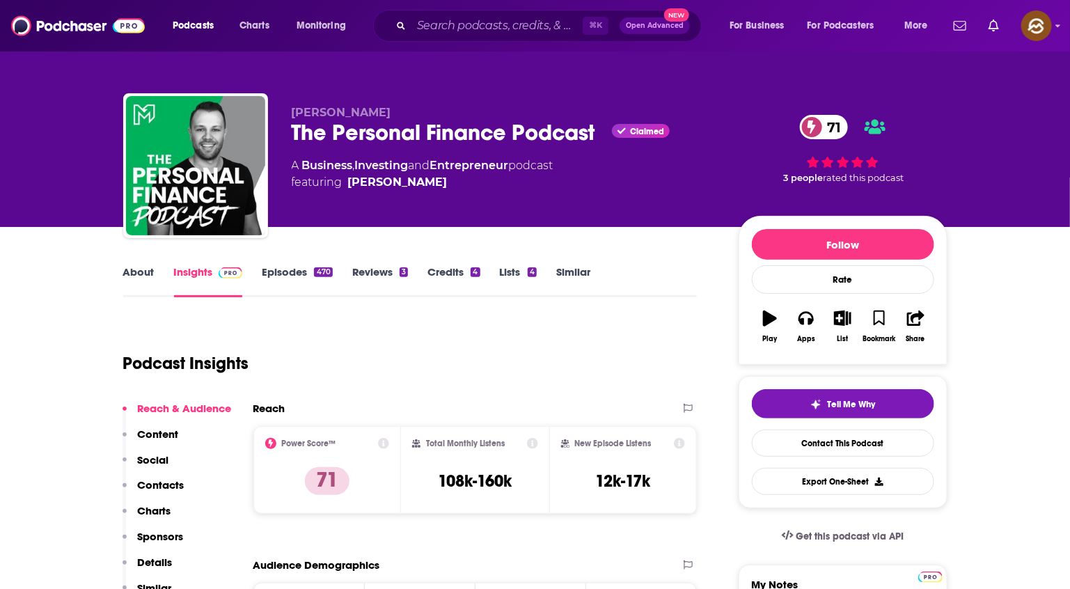
click at [301, 147] on div "[PERSON_NAME] The Personal Finance Podcast Claimed 71 A Business , Investing an…" at bounding box center [504, 161] width 425 height 111
click at [320, 134] on div "The Personal Finance Podcast Claimed 71" at bounding box center [504, 132] width 425 height 27
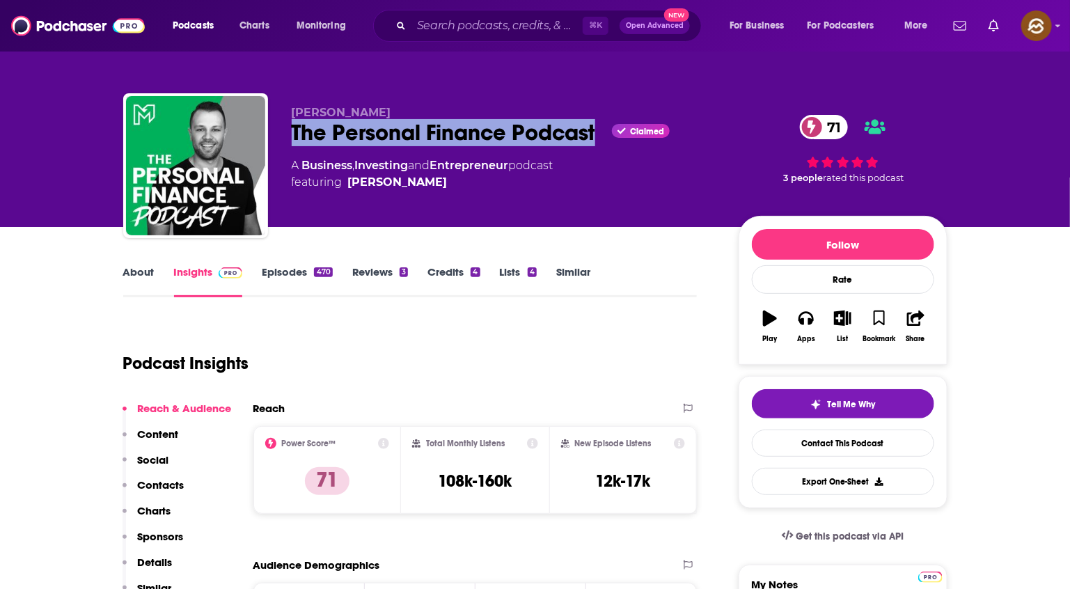
drag, startPoint x: 320, startPoint y: 134, endPoint x: 561, endPoint y: 139, distance: 241.7
copy h2 "The Personal Finance Podcast"
click at [561, 139] on div "The Personal Finance Podcast Claimed 71" at bounding box center [504, 132] width 425 height 27
click at [813, 336] on button "Apps" at bounding box center [806, 327] width 36 height 50
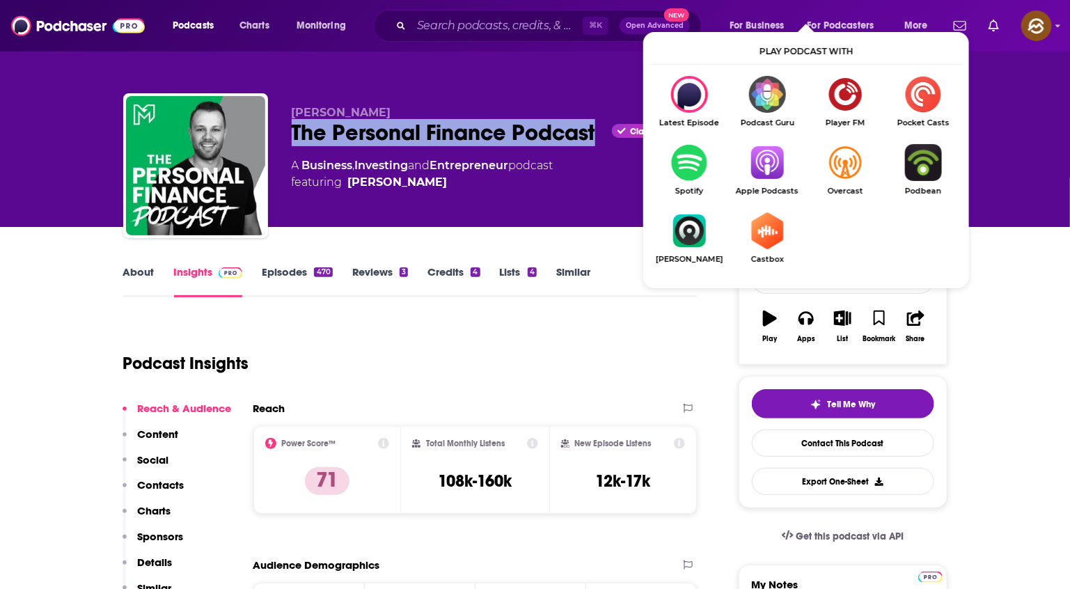
click at [762, 162] on img "Show Listen On dropdown" at bounding box center [768, 162] width 78 height 37
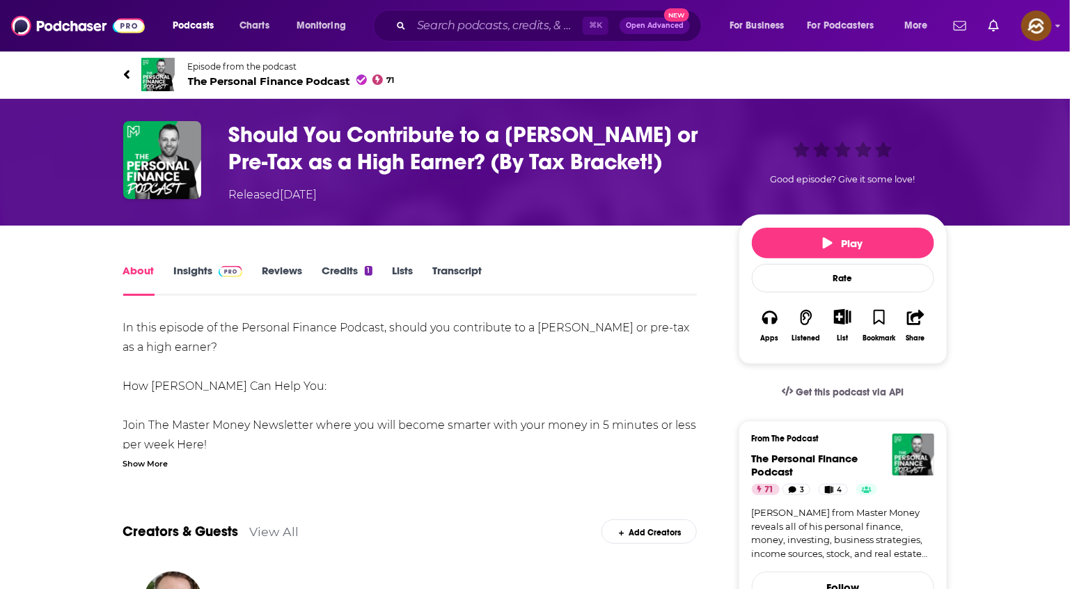
click at [148, 465] on div "Show More" at bounding box center [145, 462] width 45 height 13
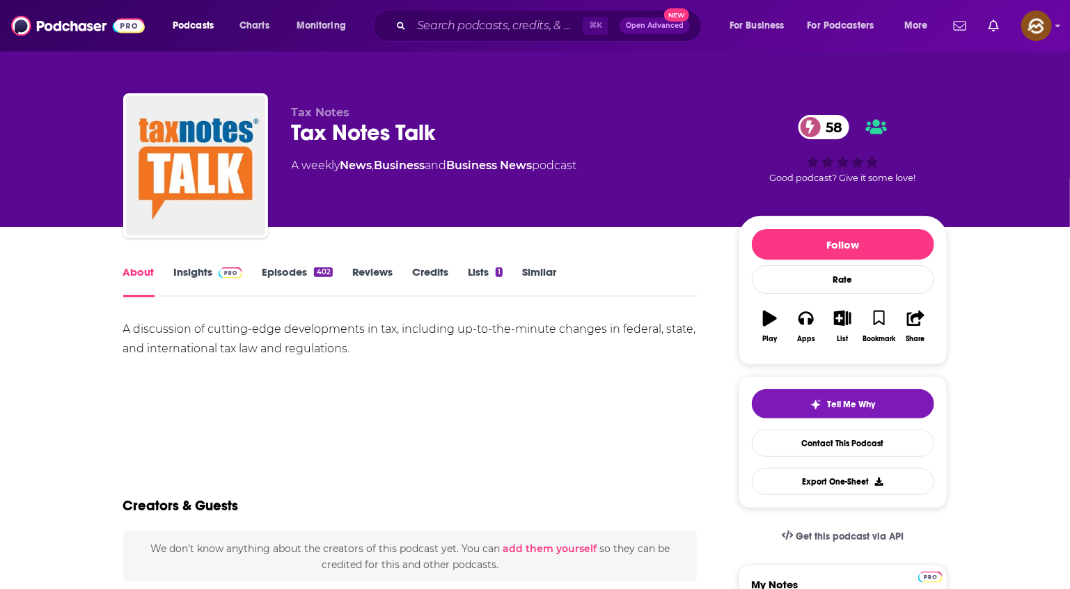
click at [306, 133] on div "Tax Notes Talk 58" at bounding box center [504, 132] width 425 height 27
drag, startPoint x: 306, startPoint y: 133, endPoint x: 403, endPoint y: 138, distance: 96.9
copy h1 "Tax Notes Talk"
click at [403, 138] on div "Tax Notes Talk 58" at bounding box center [504, 132] width 425 height 27
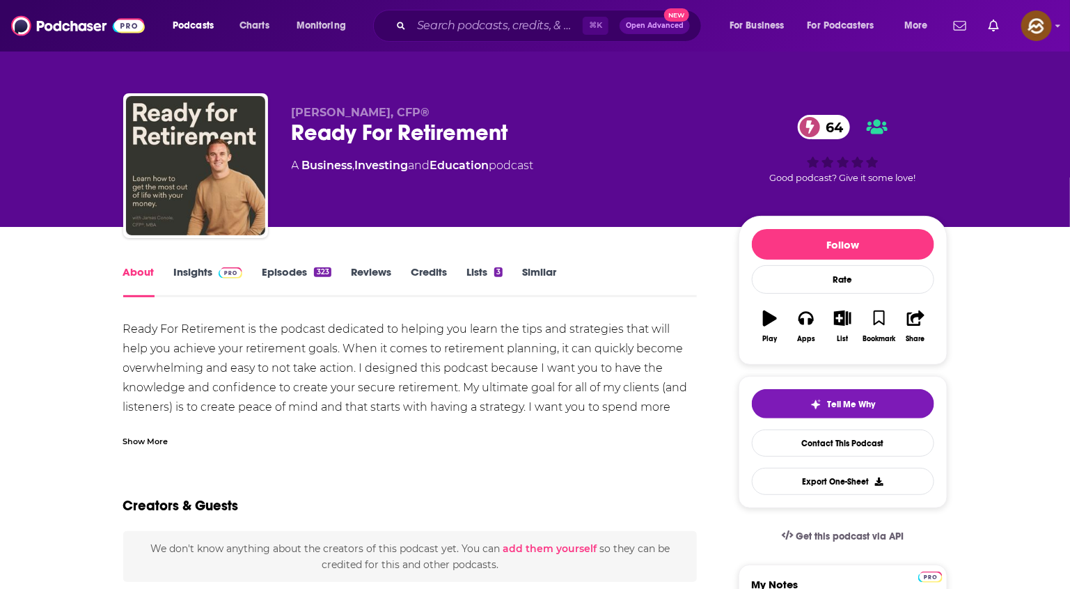
click at [332, 135] on div "Ready For Retirement 64" at bounding box center [504, 132] width 425 height 27
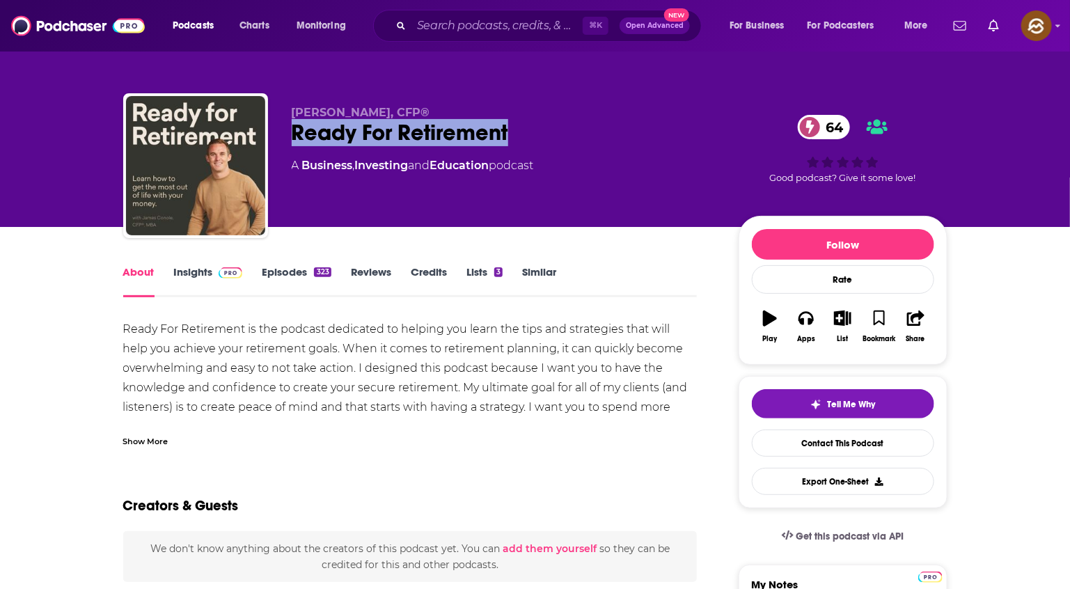
drag, startPoint x: 332, startPoint y: 135, endPoint x: 485, endPoint y: 141, distance: 153.4
copy h1 "Ready For Retirement"
click at [485, 141] on div "Ready For Retirement 64" at bounding box center [504, 132] width 425 height 27
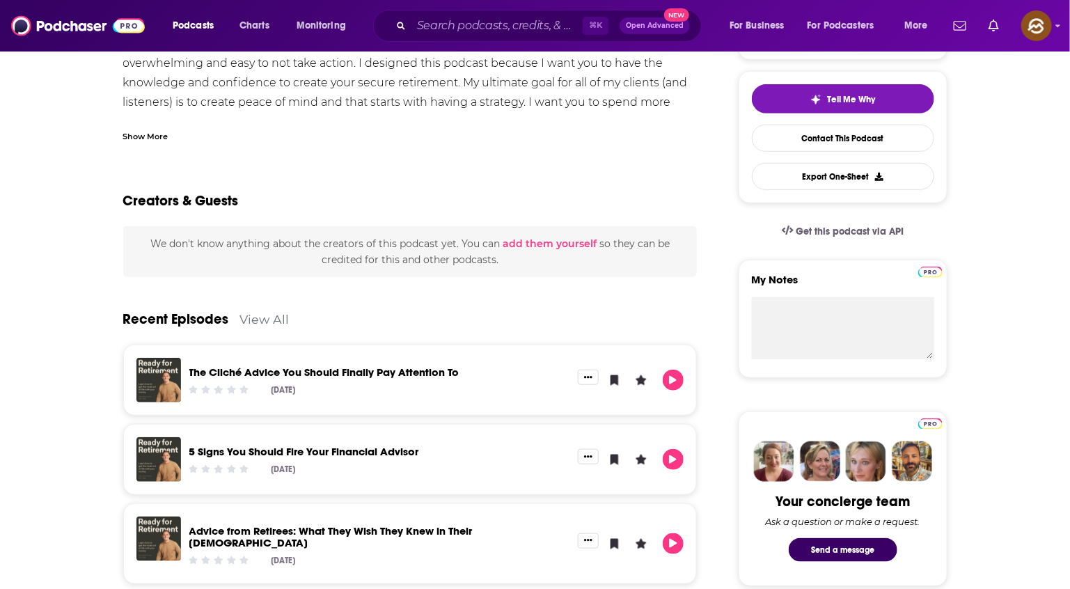
scroll to position [86, 0]
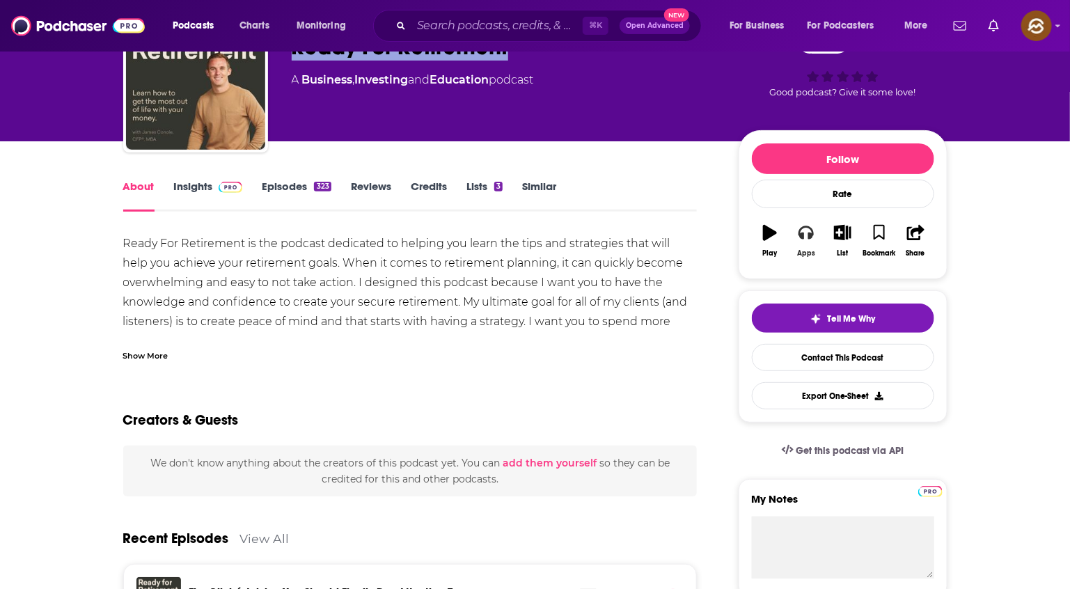
click at [817, 232] on button "Apps" at bounding box center [806, 241] width 36 height 50
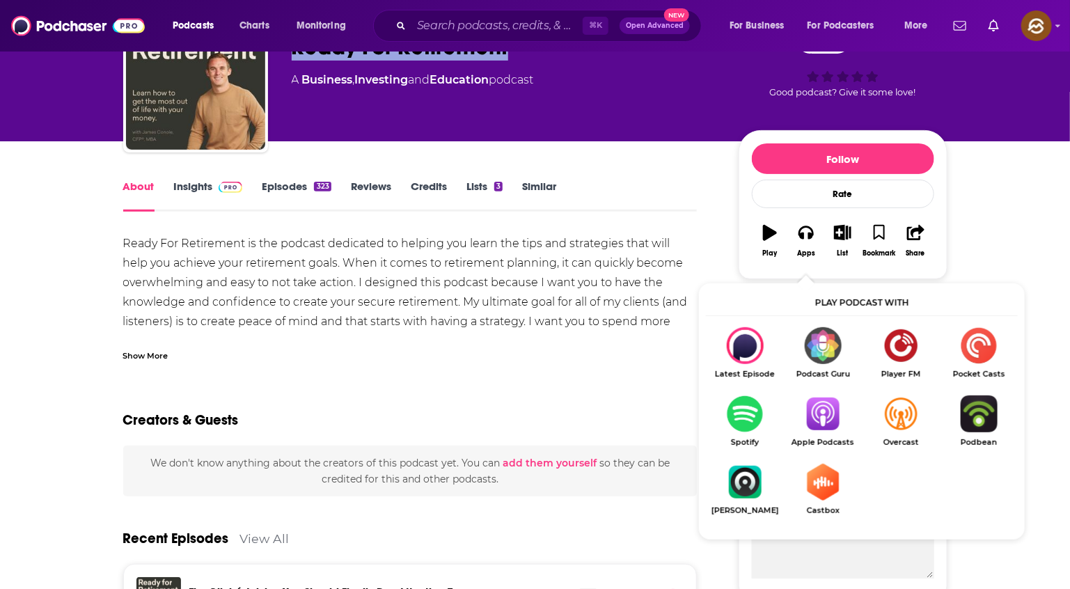
click at [813, 414] on img "Show Listen On dropdown" at bounding box center [823, 414] width 78 height 37
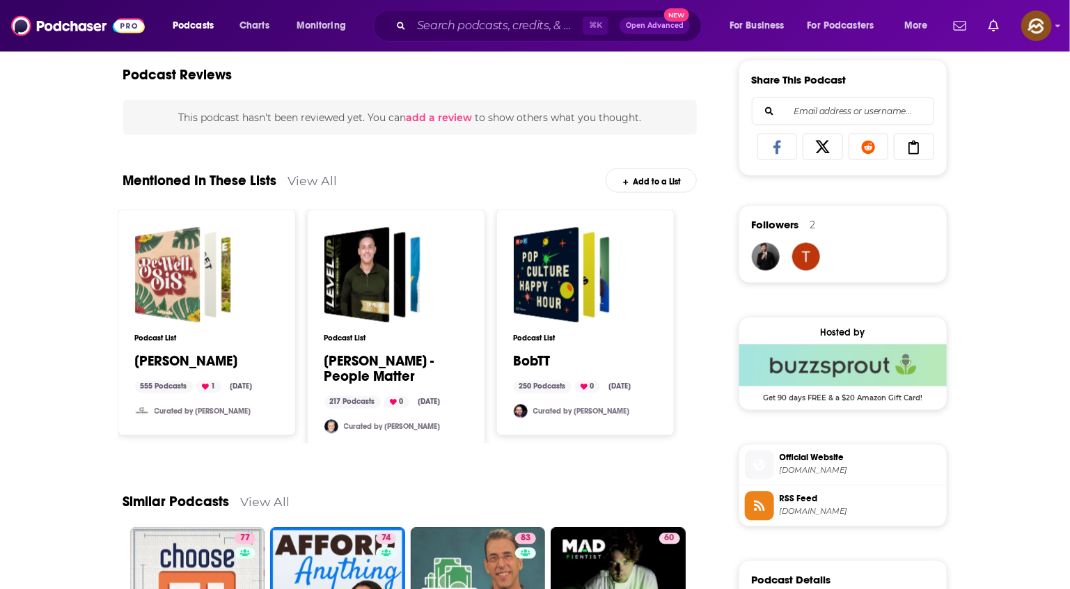
scroll to position [864, 0]
click at [304, 174] on link "View All" at bounding box center [312, 181] width 49 height 15
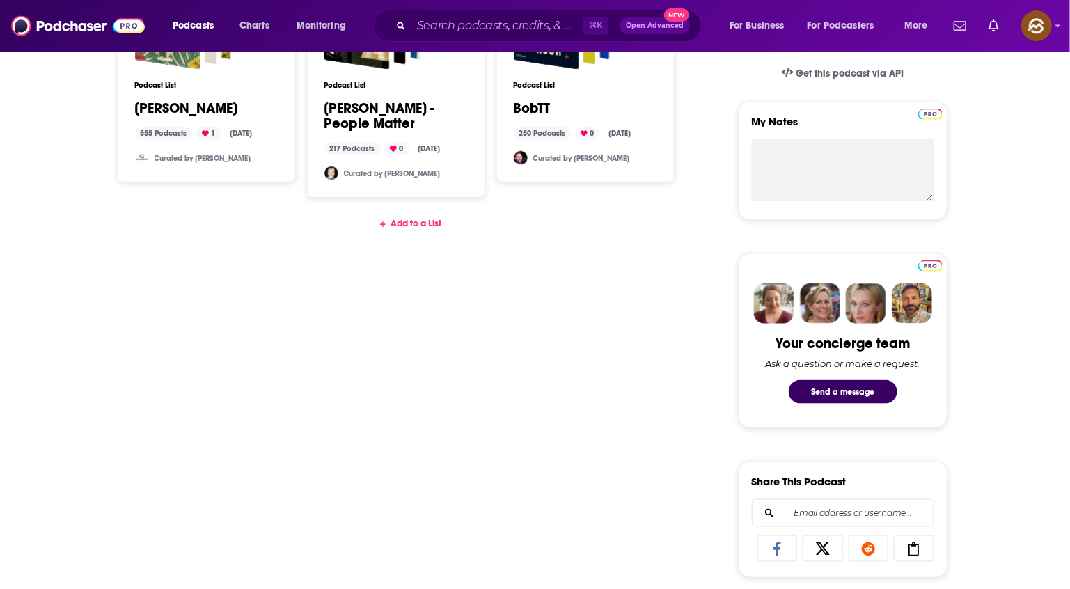
scroll to position [618, 0]
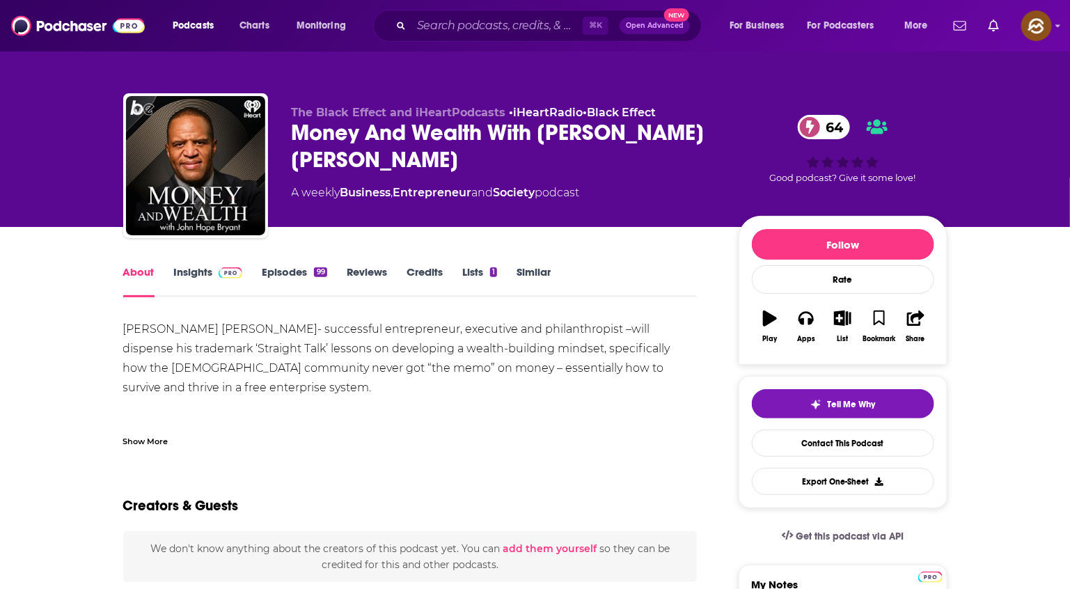
click at [313, 123] on div "Money And Wealth With [PERSON_NAME] [PERSON_NAME] 64" at bounding box center [504, 146] width 425 height 54
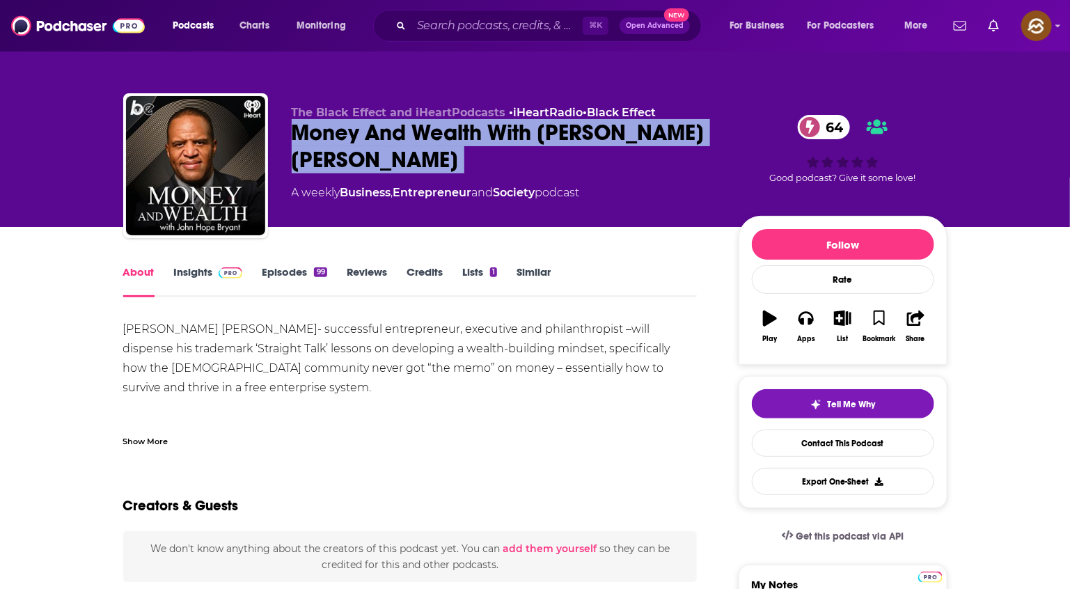
drag, startPoint x: 313, startPoint y: 123, endPoint x: 452, endPoint y: 159, distance: 143.1
copy div "Money And Wealth With [PERSON_NAME] [PERSON_NAME] 64"
click at [452, 159] on div "Money And Wealth With [PERSON_NAME] [PERSON_NAME] 64" at bounding box center [504, 146] width 425 height 54
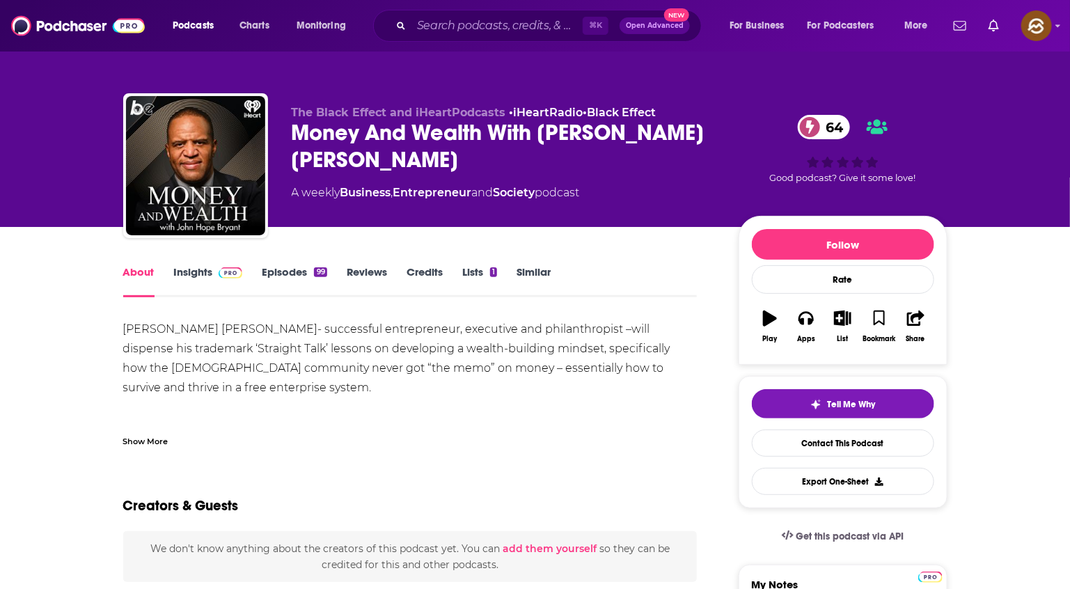
click at [335, 124] on div "Money And Wealth With [PERSON_NAME] [PERSON_NAME] 64" at bounding box center [504, 146] width 425 height 54
drag, startPoint x: 335, startPoint y: 124, endPoint x: 435, endPoint y: 124, distance: 100.3
copy h1 "Money And Wealth"
click at [435, 124] on div "Money And Wealth With [PERSON_NAME] [PERSON_NAME] 64" at bounding box center [504, 146] width 425 height 54
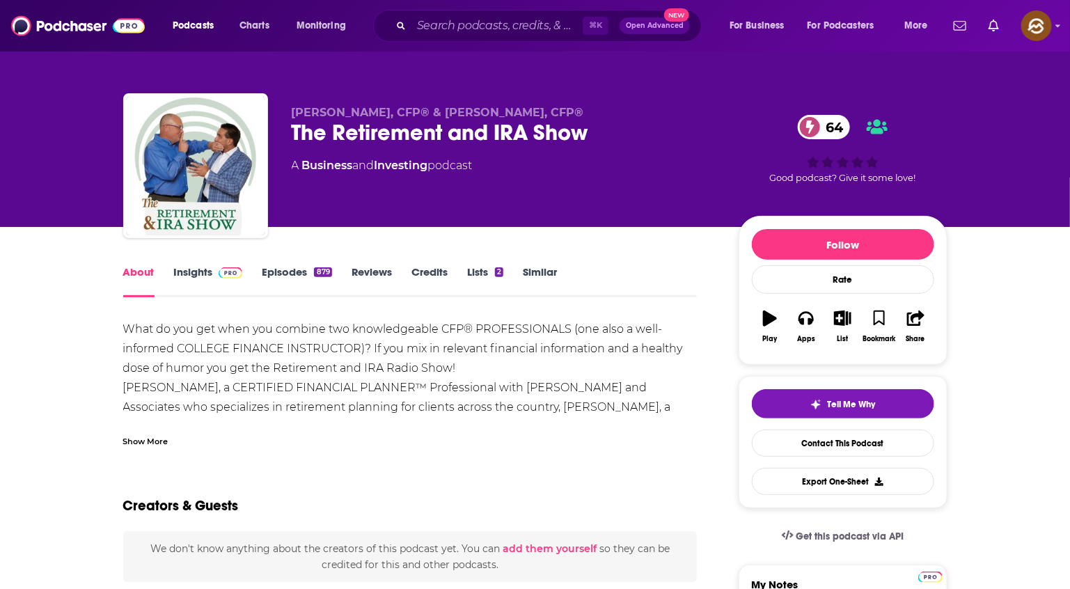
click at [316, 132] on div "The Retirement and IRA Show 64" at bounding box center [504, 132] width 425 height 27
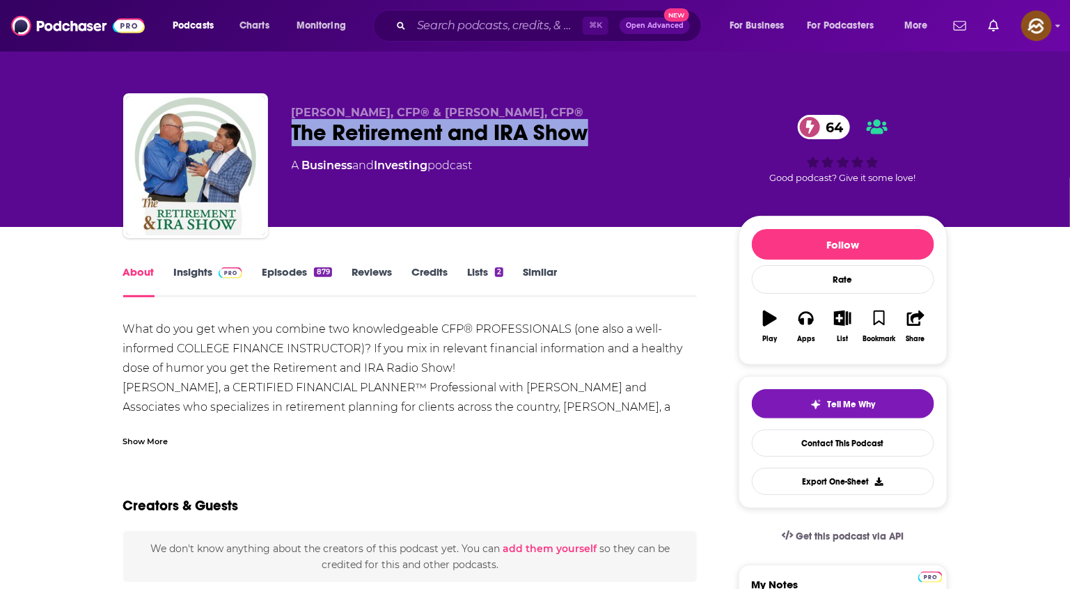
drag, startPoint x: 316, startPoint y: 132, endPoint x: 569, endPoint y: 137, distance: 253.6
copy h1 "The Retirement and IRA Show"
click at [569, 137] on div "The Retirement and IRA Show 64" at bounding box center [504, 132] width 425 height 27
click at [803, 326] on icon "button" at bounding box center [806, 319] width 15 height 14
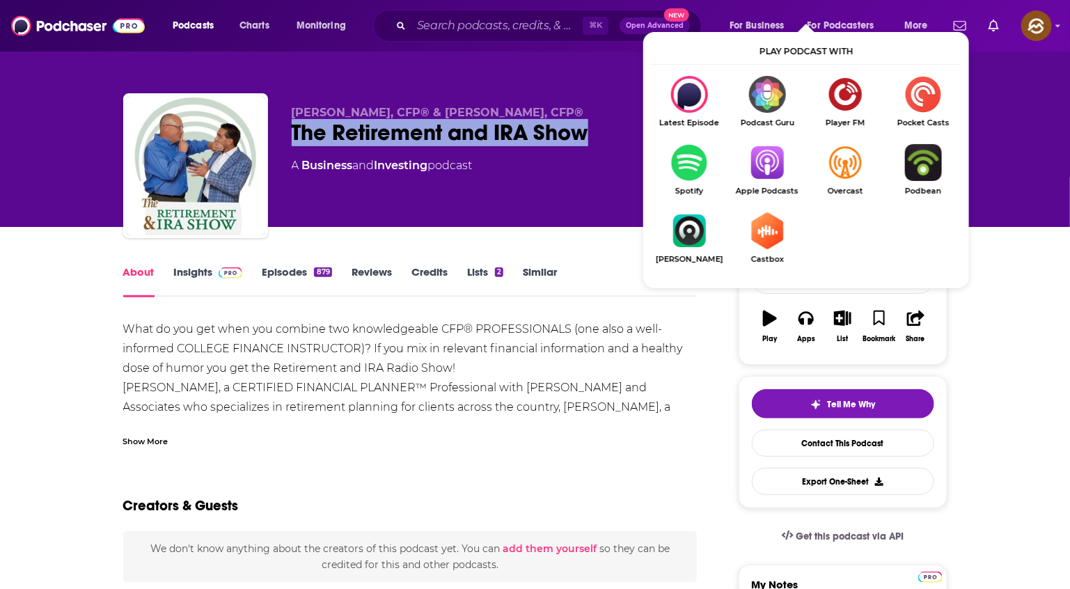
click at [776, 169] on img "Show Listen On dropdown" at bounding box center [768, 162] width 78 height 37
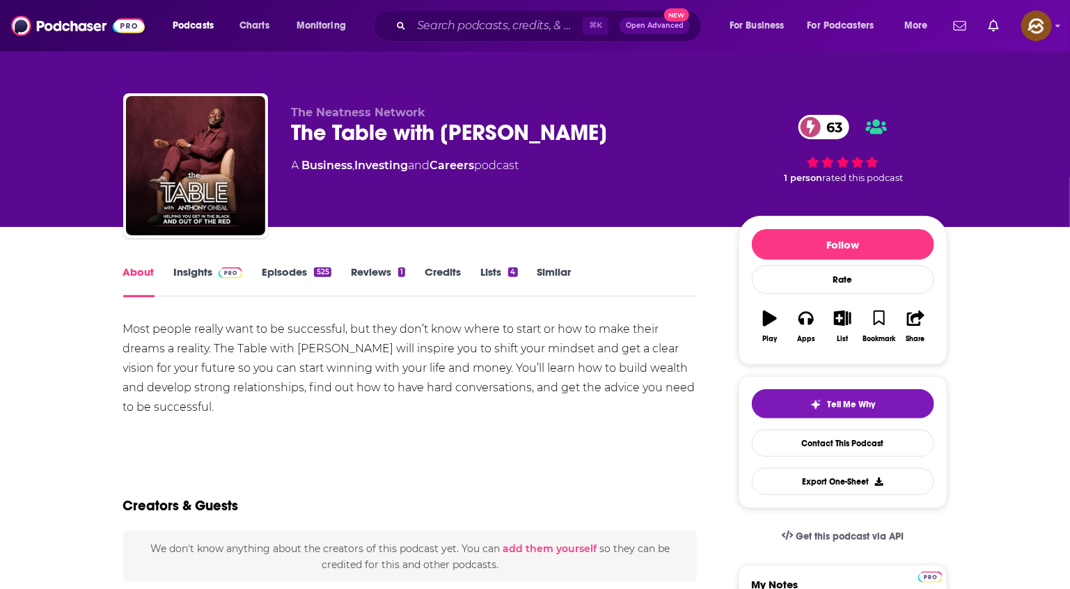
click at [302, 137] on div "The Table with [PERSON_NAME] 63" at bounding box center [504, 132] width 425 height 27
drag, startPoint x: 302, startPoint y: 137, endPoint x: 382, endPoint y: 134, distance: 80.1
copy h1 "The Table"
click at [382, 134] on div "The Table with [PERSON_NAME] 63" at bounding box center [504, 132] width 425 height 27
click at [807, 329] on button "Apps" at bounding box center [806, 327] width 36 height 50
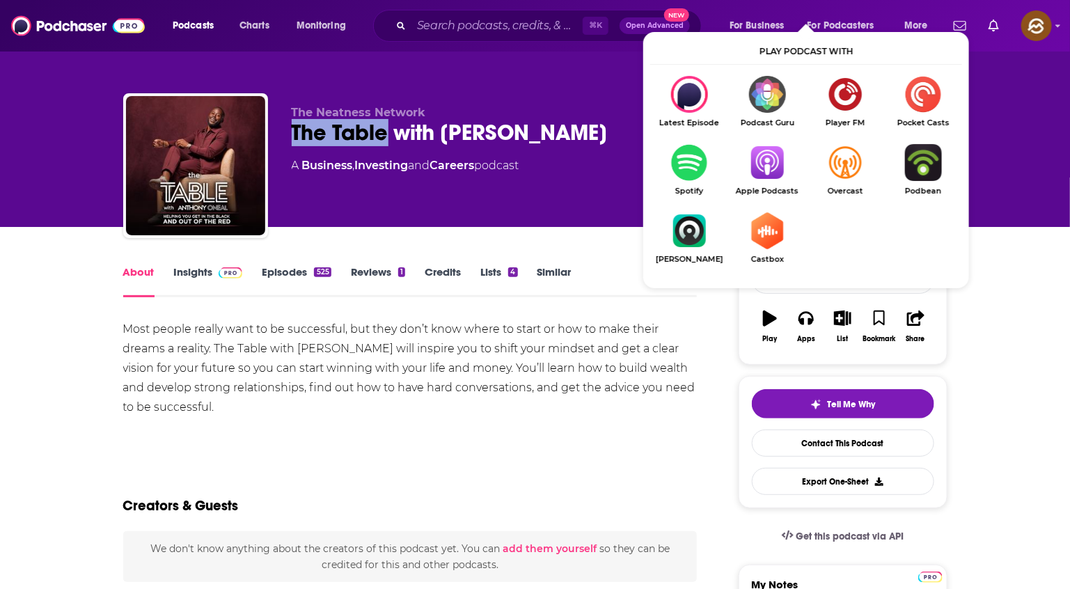
click at [763, 166] on img "Show Listen On dropdown" at bounding box center [768, 162] width 78 height 37
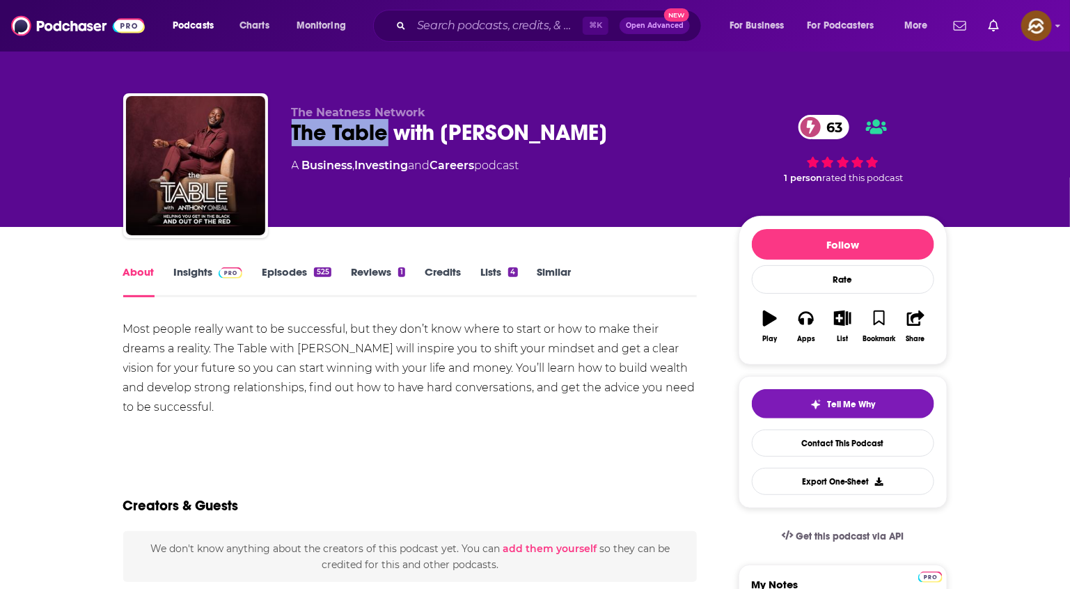
click at [311, 131] on div "The Table with [PERSON_NAME] 63" at bounding box center [504, 132] width 425 height 27
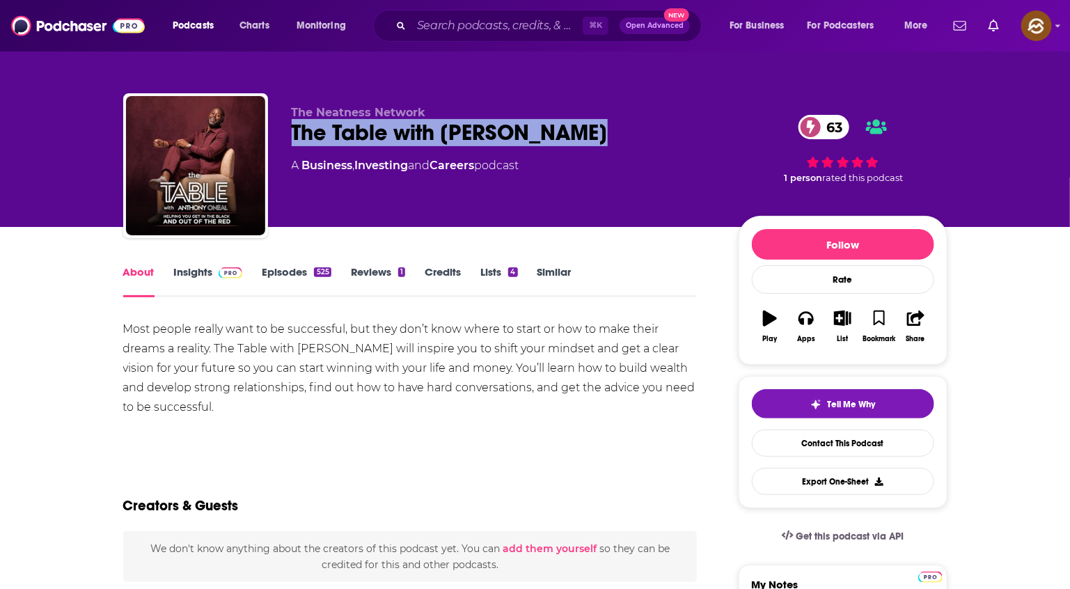
drag, startPoint x: 311, startPoint y: 131, endPoint x: 582, endPoint y: 132, distance: 271.6
click at [582, 132] on div "The Table with [PERSON_NAME] 63" at bounding box center [504, 132] width 425 height 27
click at [492, 139] on div "The Table with [PERSON_NAME] 63" at bounding box center [504, 132] width 425 height 27
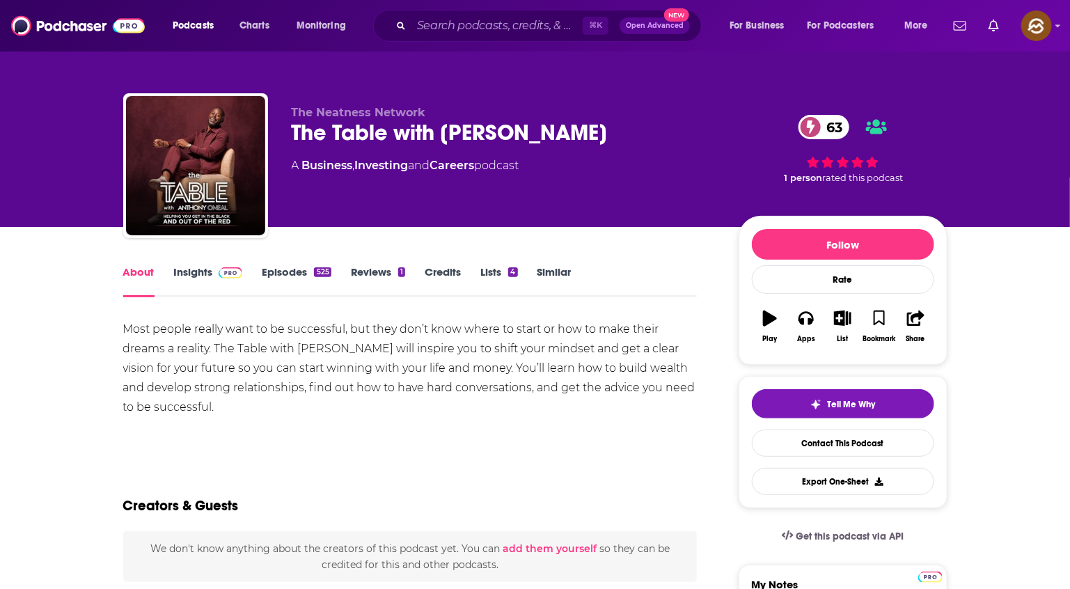
click at [477, 134] on div "The Table with [PERSON_NAME] 63" at bounding box center [504, 132] width 425 height 27
drag, startPoint x: 477, startPoint y: 134, endPoint x: 559, endPoint y: 134, distance: 82.2
copy h1 "[PERSON_NAME]"
click at [559, 134] on div "The Table with [PERSON_NAME] 63" at bounding box center [504, 132] width 425 height 27
click at [185, 267] on link "Insights" at bounding box center [208, 281] width 69 height 32
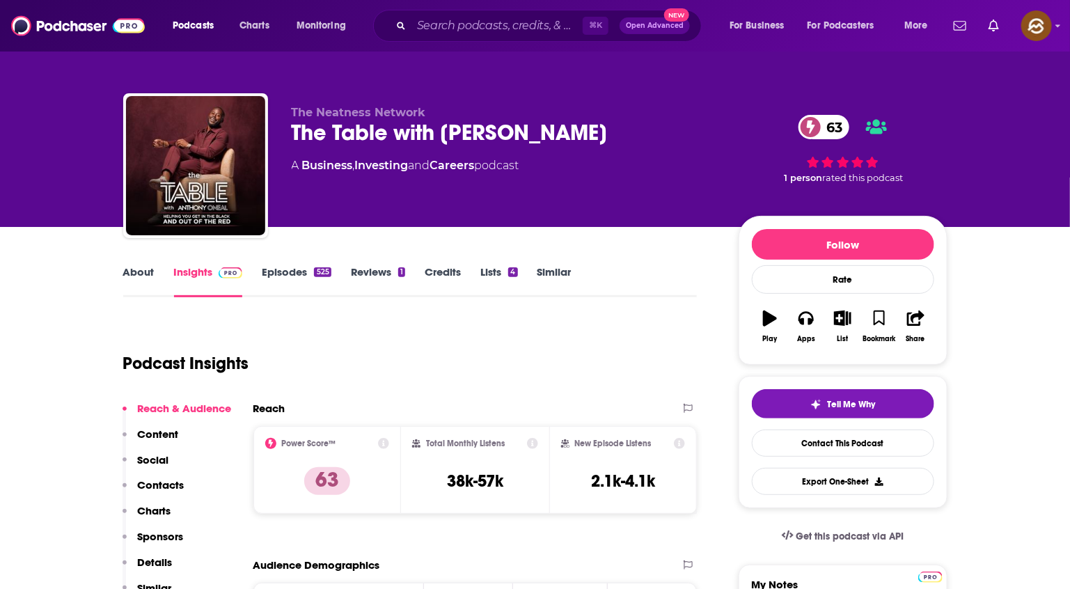
click at [161, 483] on p "Contacts" at bounding box center [161, 484] width 47 height 13
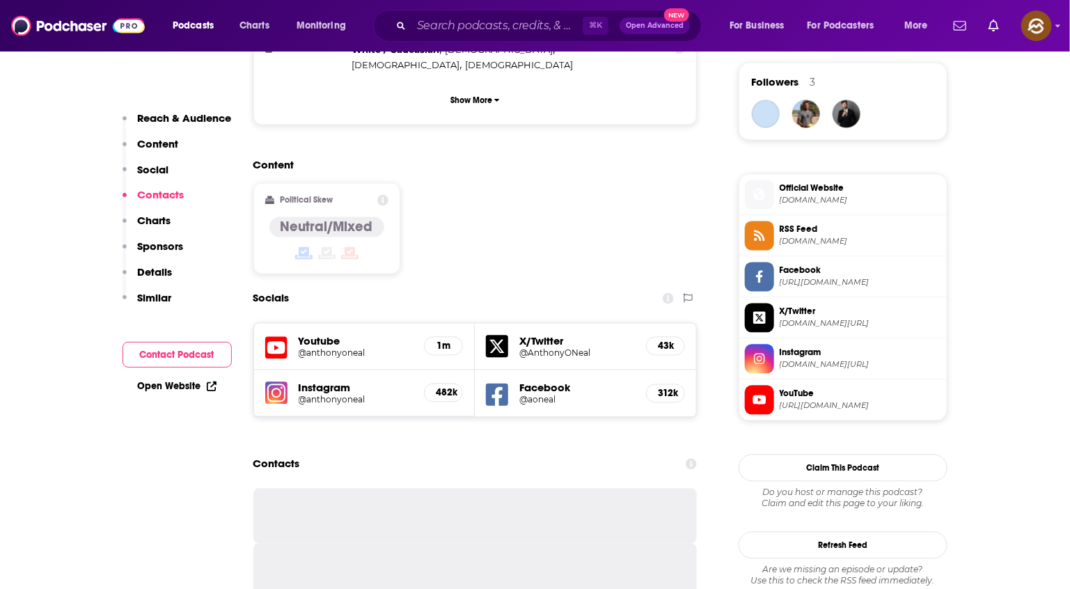
scroll to position [1181, 0]
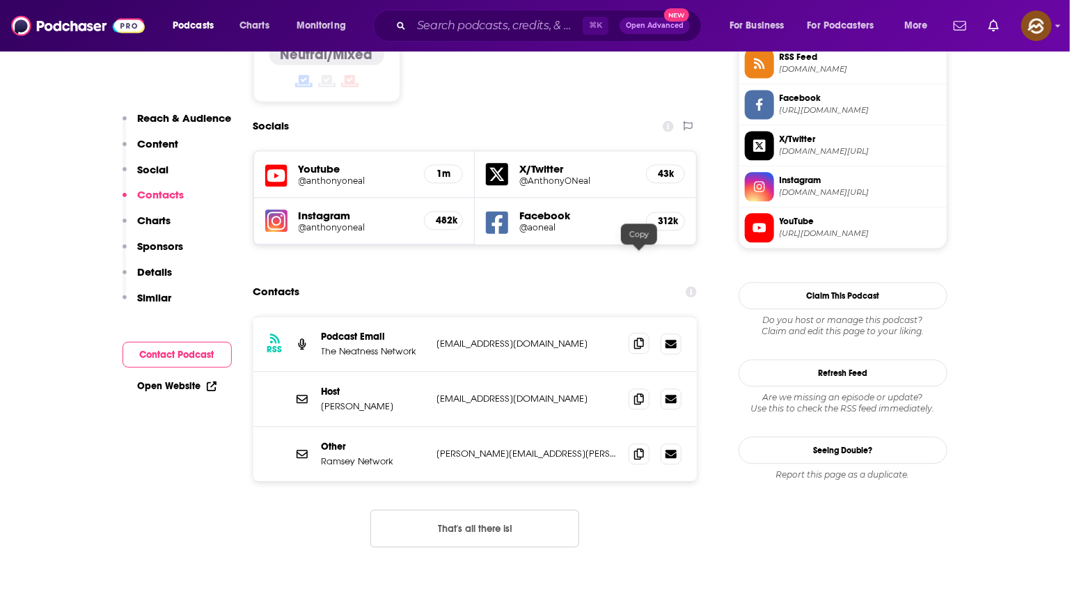
click at [638, 338] on icon at bounding box center [639, 343] width 10 height 11
click at [641, 393] on icon at bounding box center [639, 398] width 10 height 11
click at [626, 427] on div "Other [PERSON_NAME] Network [PERSON_NAME][EMAIL_ADDRESS][PERSON_NAME][DOMAIN_NA…" at bounding box center [476, 454] width 444 height 54
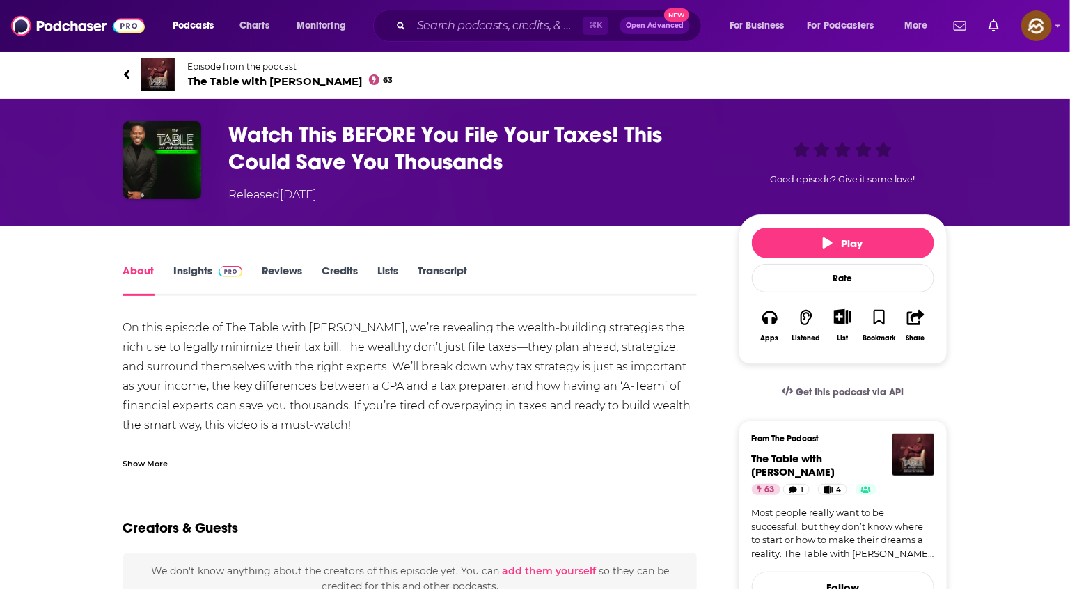
click at [150, 464] on div "Show More" at bounding box center [145, 462] width 45 height 13
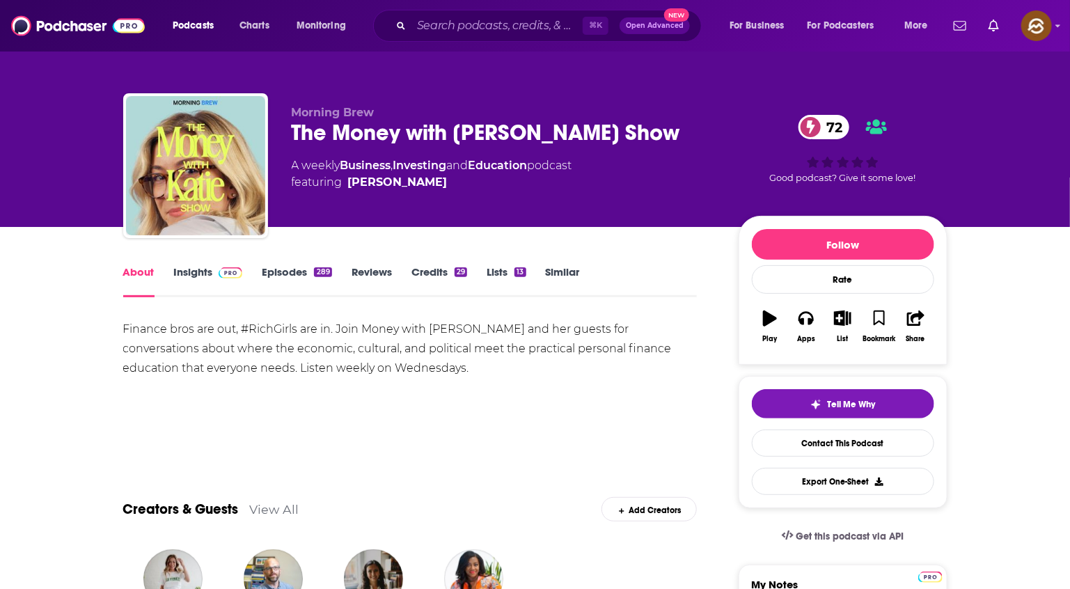
click at [306, 128] on div "The Money with Katie Show 72" at bounding box center [504, 132] width 425 height 27
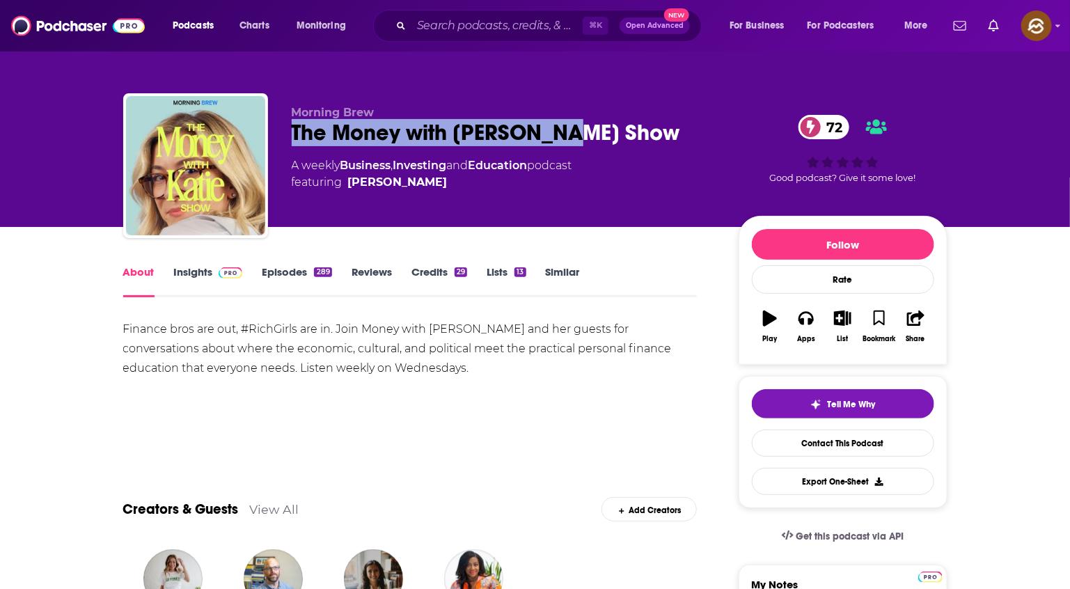
drag, startPoint x: 306, startPoint y: 128, endPoint x: 545, endPoint y: 132, distance: 238.9
copy h1 "The Money with [PERSON_NAME] Show"
click at [545, 132] on div "The Money with Katie Show 72" at bounding box center [504, 132] width 425 height 27
click at [810, 325] on icon "button" at bounding box center [806, 319] width 15 height 14
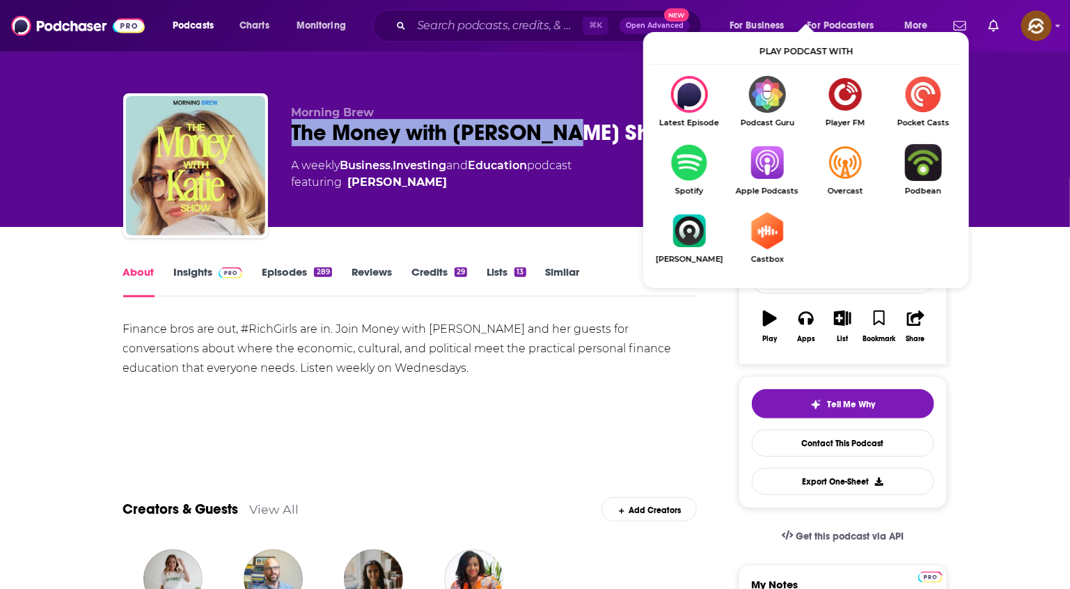
click at [767, 163] on img "Show Listen On dropdown" at bounding box center [768, 162] width 78 height 37
